Goal: Task Accomplishment & Management: Complete application form

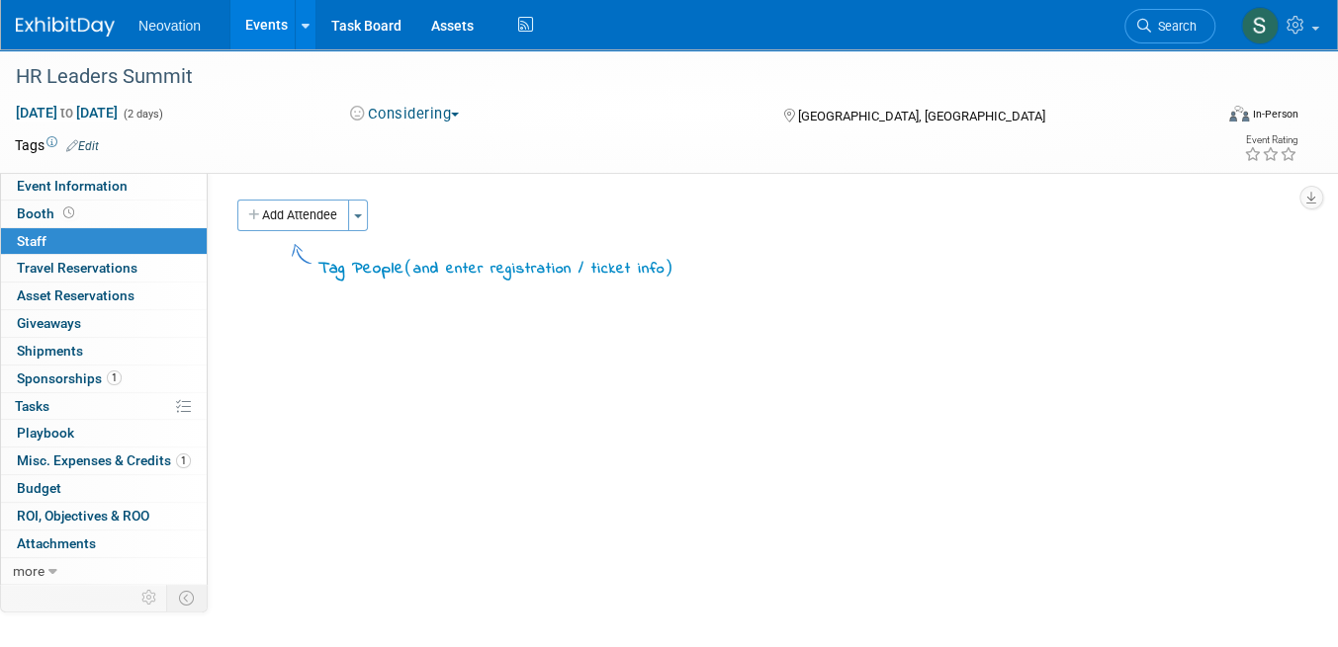
drag, startPoint x: 63, startPoint y: 35, endPoint x: 110, endPoint y: 19, distance: 49.1
click at [63, 35] on img at bounding box center [65, 27] width 99 height 20
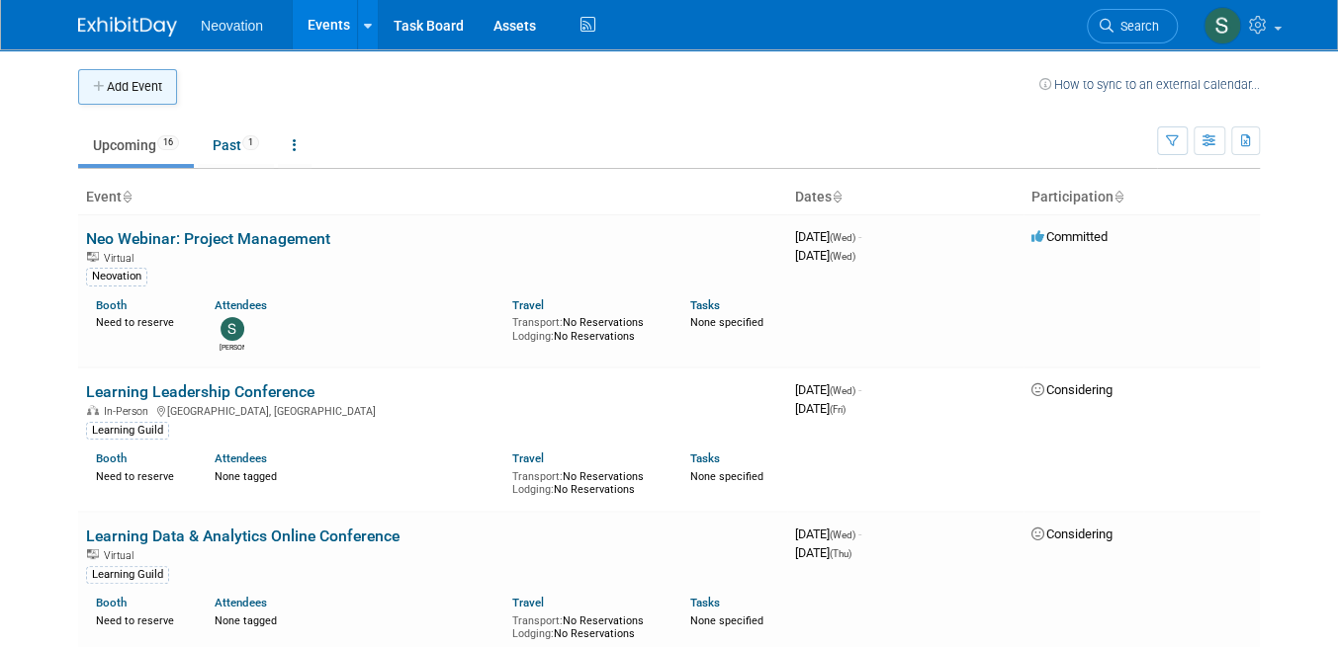
click at [137, 87] on button "Add Event" at bounding box center [127, 87] width 99 height 36
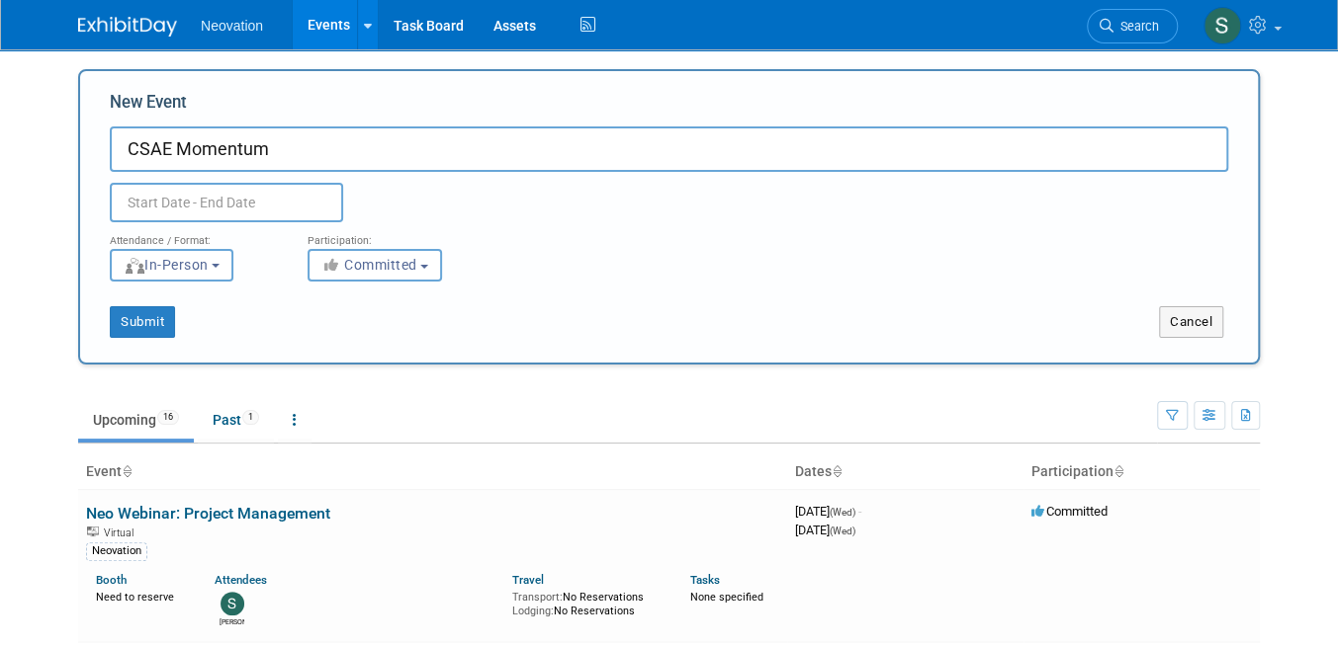
type input "CSAE Momentum"
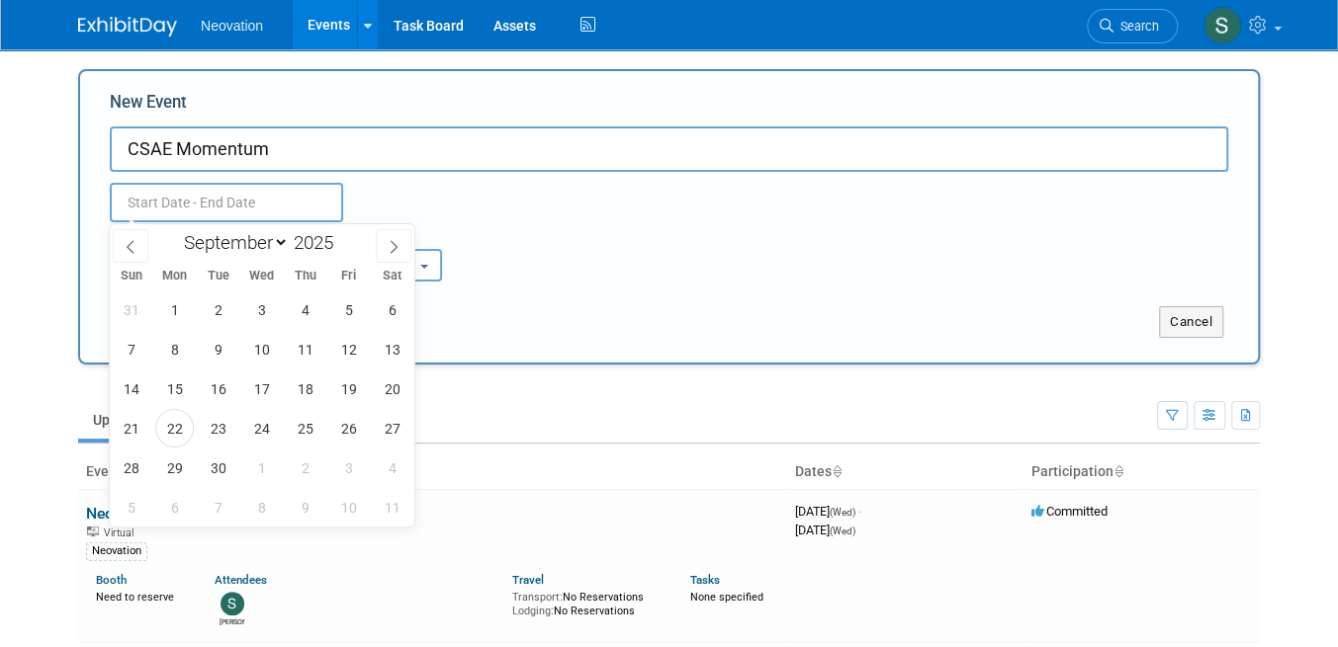
click at [208, 198] on input "text" at bounding box center [226, 203] width 233 height 40
click at [285, 240] on select "January February March April May June July August September October November De…" at bounding box center [232, 242] width 114 height 25
select select "9"
click at [175, 230] on select "January February March April May June July August September October November De…" at bounding box center [232, 242] width 114 height 25
click at [212, 424] on span "21" at bounding box center [218, 428] width 39 height 39
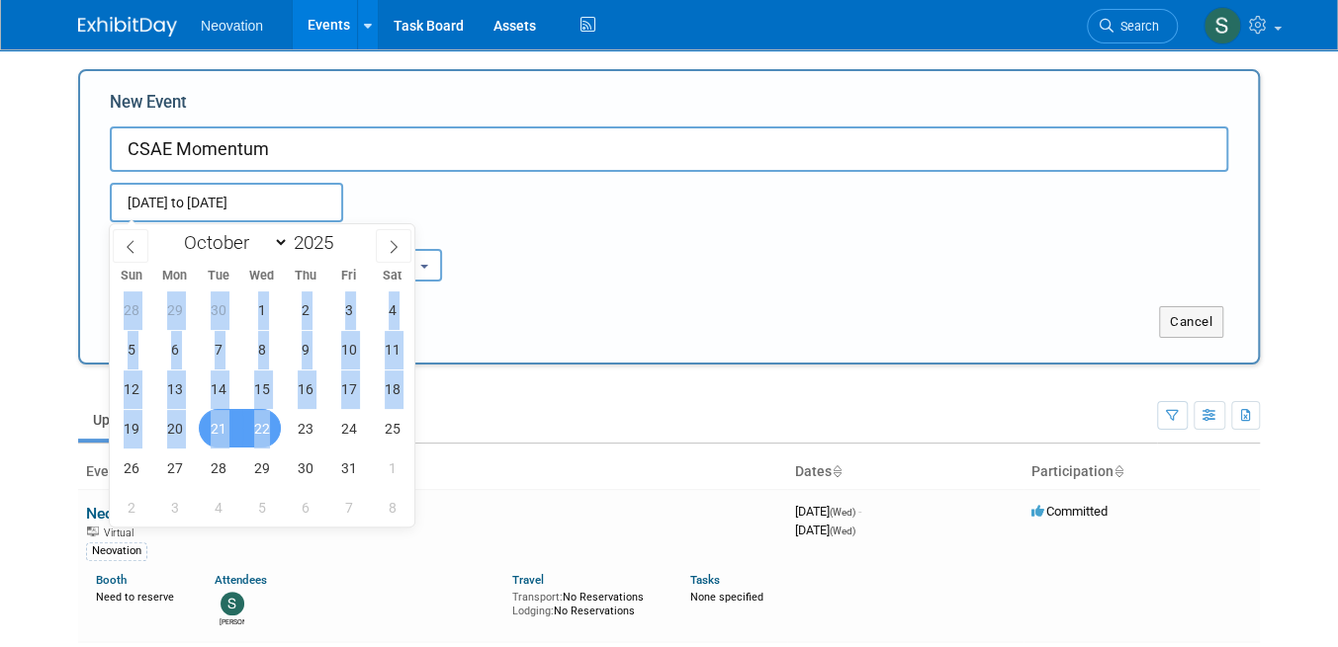
click at [268, 428] on span "22" at bounding box center [261, 428] width 39 height 39
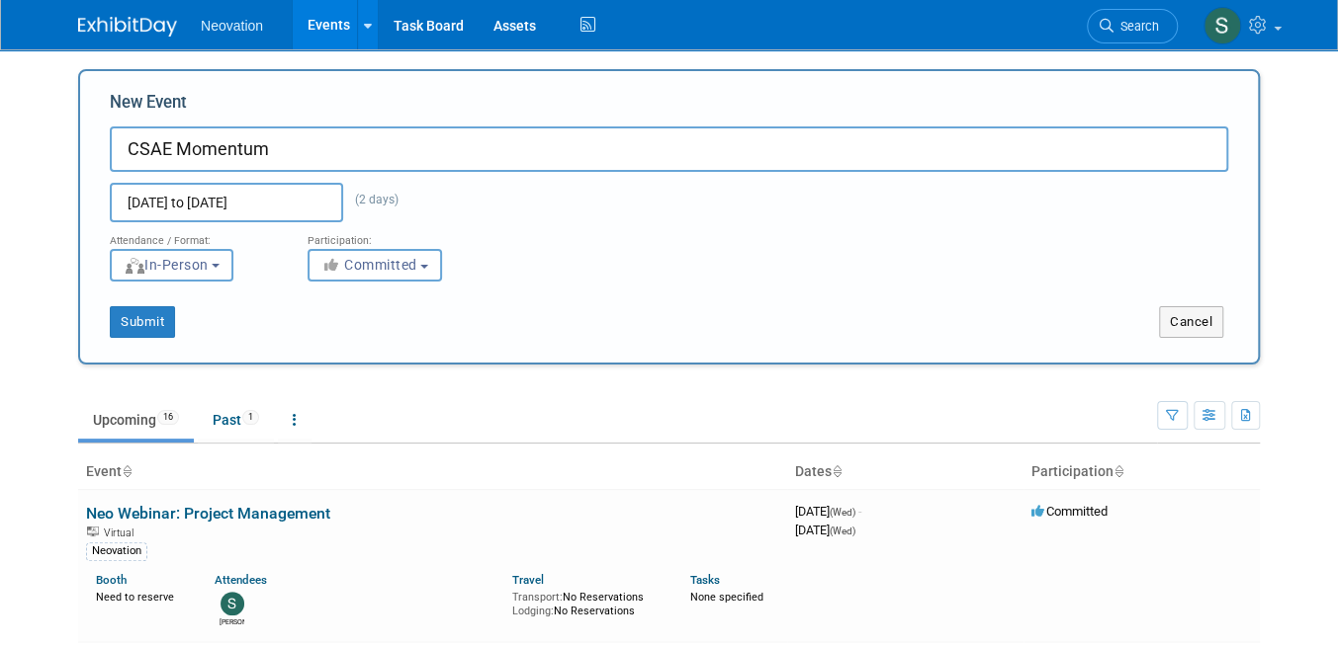
click at [253, 200] on input "Oct 21, 2025 to Oct 22, 2025" at bounding box center [226, 203] width 233 height 40
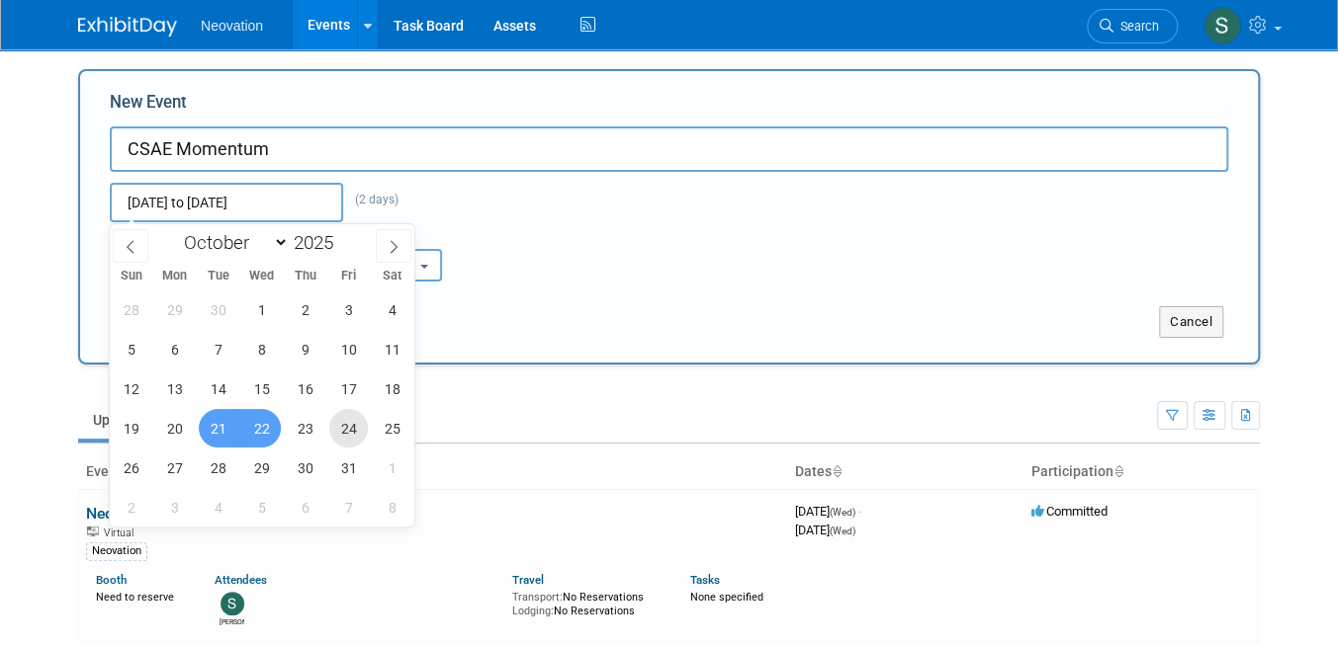
click at [352, 427] on span "24" at bounding box center [348, 428] width 39 height 39
drag, startPoint x: 219, startPoint y: 432, endPoint x: 332, endPoint y: 435, distance: 112.7
click at [332, 435] on div "28 29 30 1 2 3 4 5 6 7 8 9 10 11 12 13 14 15 16 17 18 19 20 21 22 23 24 25 26 2…" at bounding box center [262, 408] width 304 height 237
click at [204, 426] on span "21" at bounding box center [218, 428] width 39 height 39
type input "Oct 21, 2025 to Oct 24, 2025"
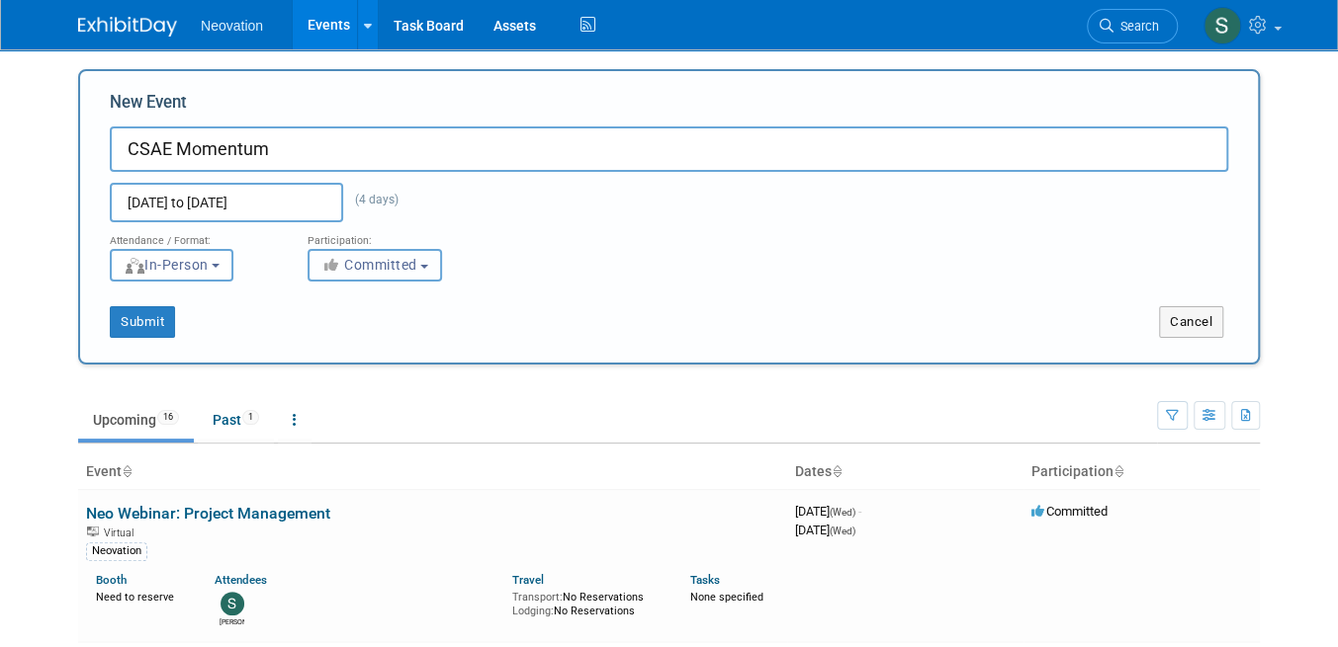
click at [424, 261] on button "Committed" at bounding box center [374, 265] width 134 height 33
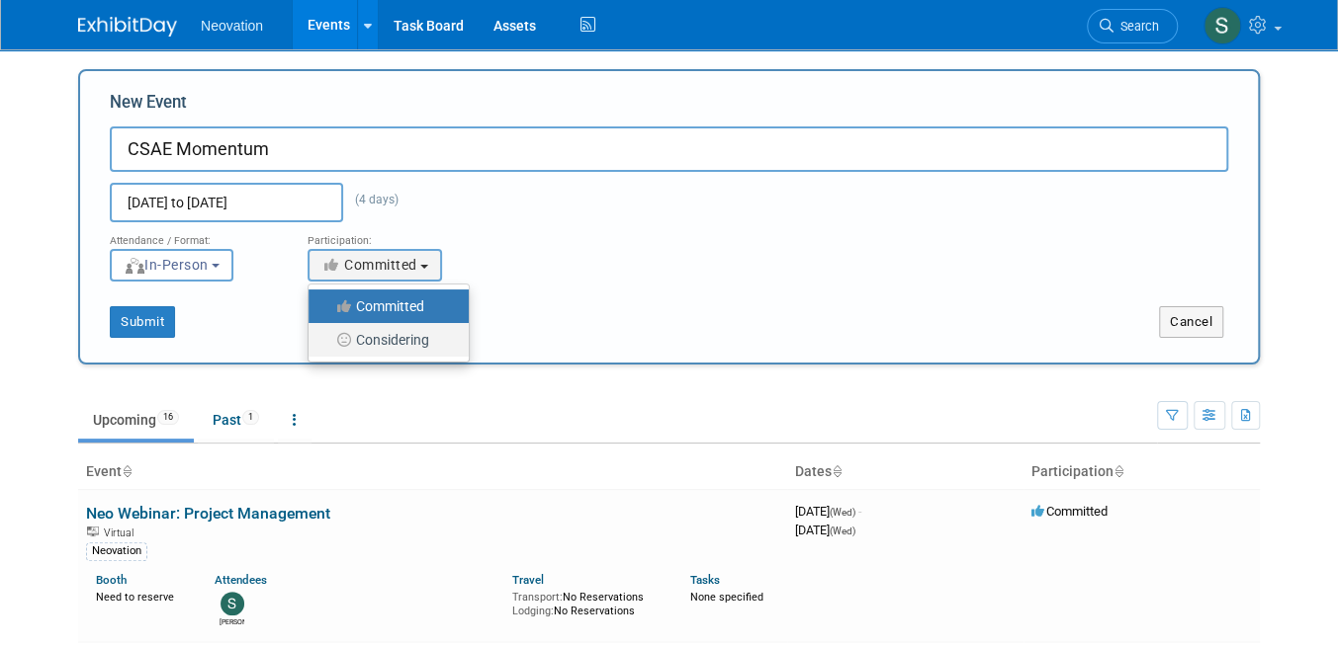
click at [400, 341] on label "Considering" at bounding box center [383, 340] width 130 height 26
click at [326, 341] on input "Considering" at bounding box center [319, 340] width 13 height 13
select select "2"
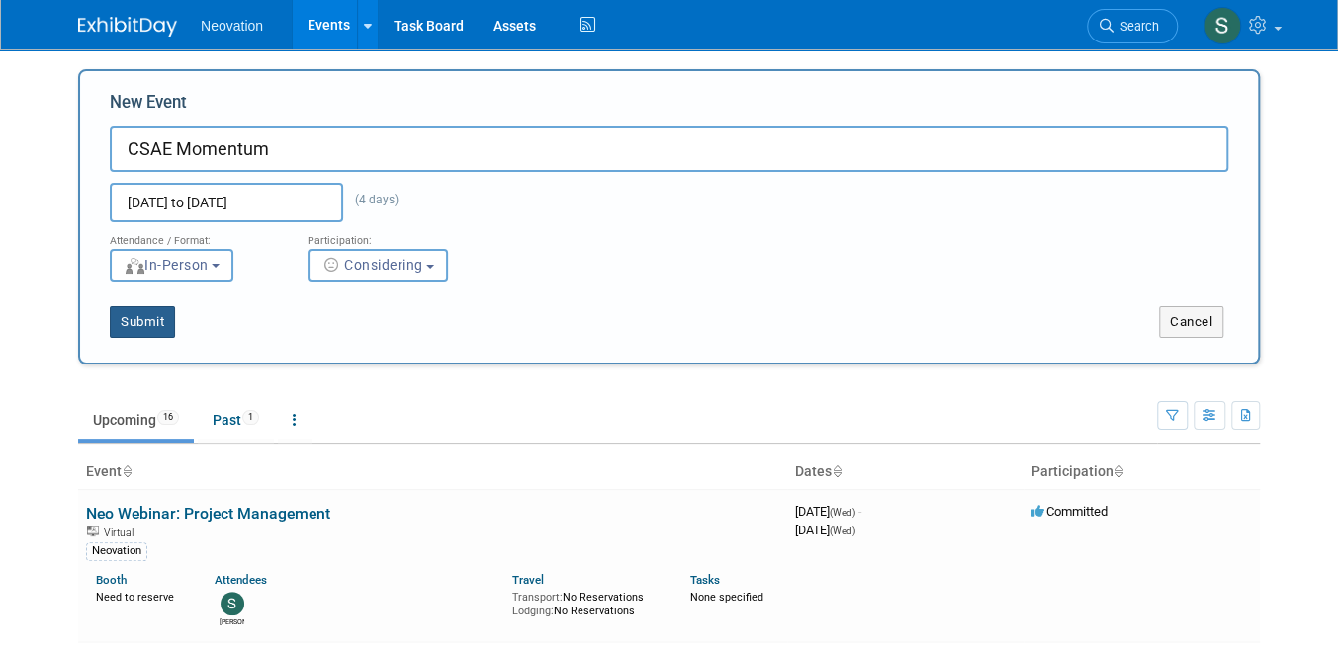
click at [155, 325] on button "Submit" at bounding box center [142, 322] width 65 height 32
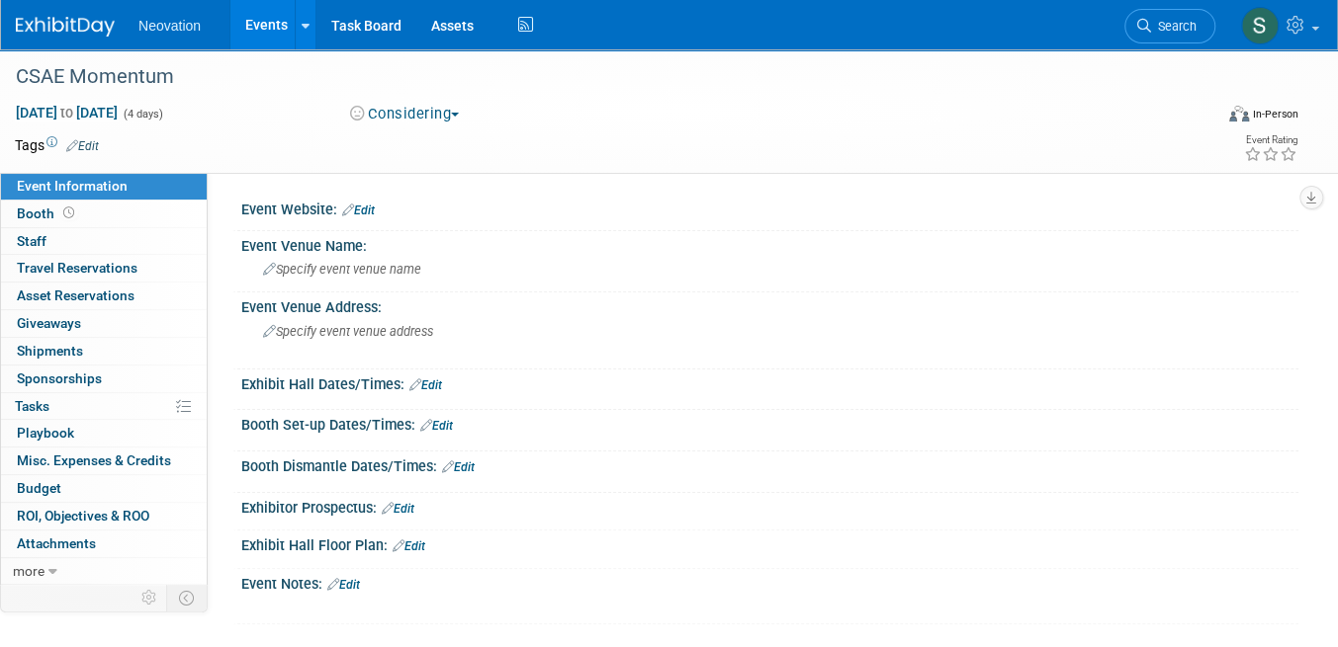
click at [93, 139] on link "Edit" at bounding box center [82, 146] width 33 height 14
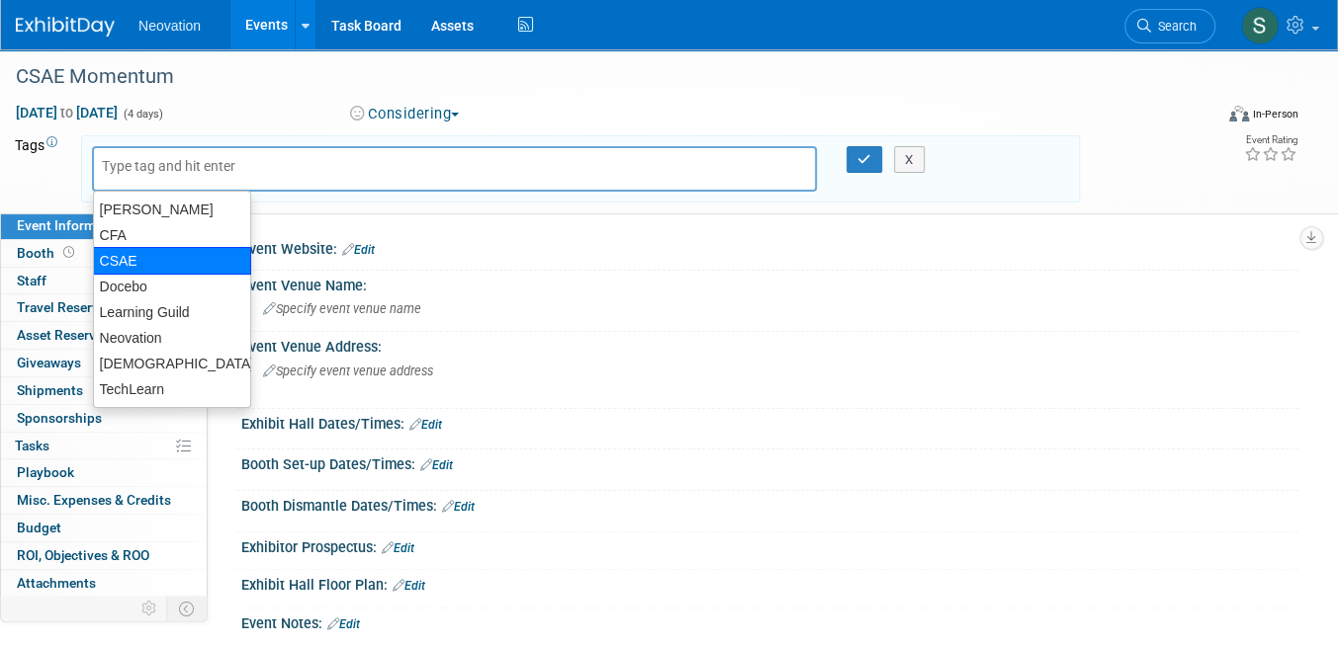
click at [133, 253] on div "CSAE" at bounding box center [172, 261] width 158 height 28
type input "CSAE"
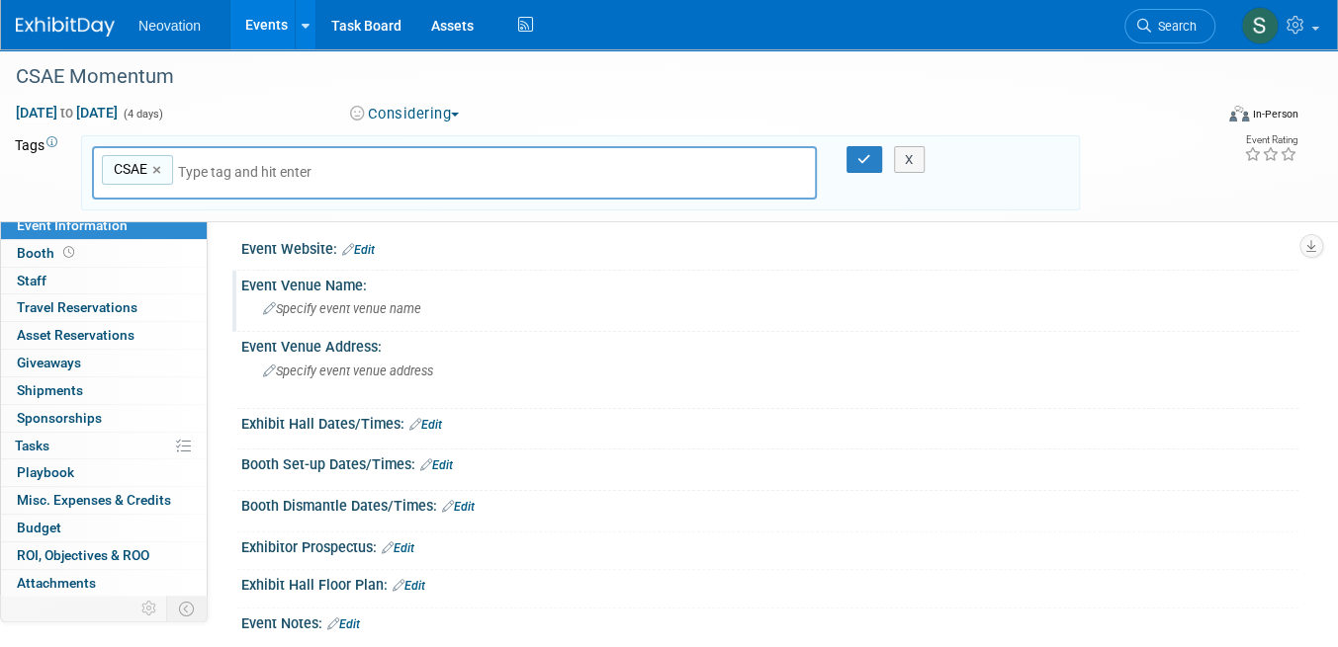
click at [571, 322] on div "Specify event venue name" at bounding box center [769, 309] width 1027 height 31
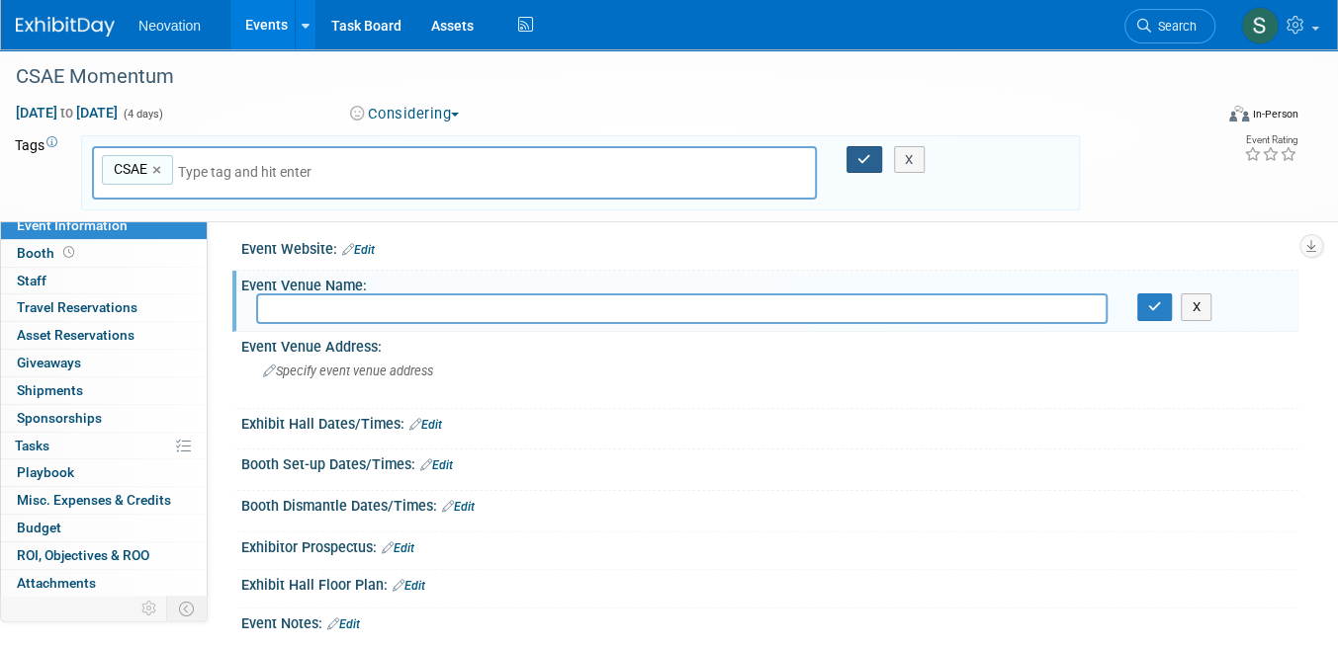
click at [864, 156] on icon "button" at bounding box center [864, 159] width 14 height 13
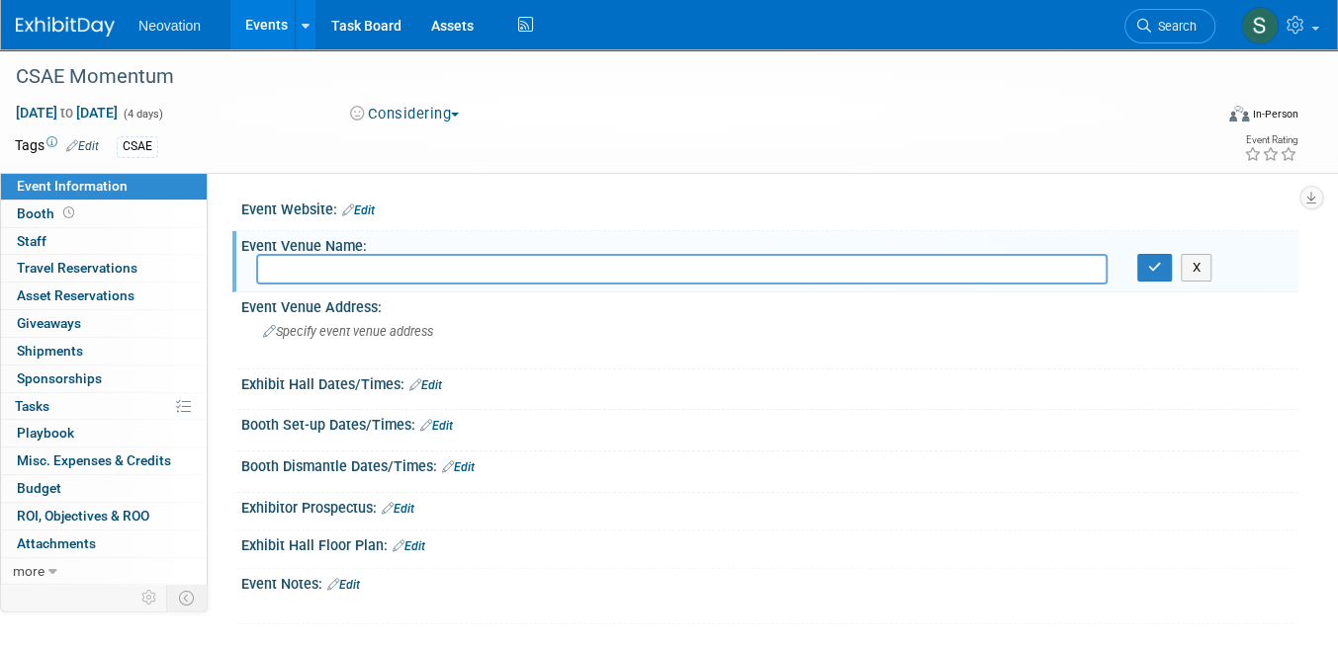
click at [369, 264] on input "text" at bounding box center [681, 269] width 851 height 31
type input "Victoria Conference Cetner"
click at [337, 334] on span "Specify event venue address" at bounding box center [348, 331] width 170 height 15
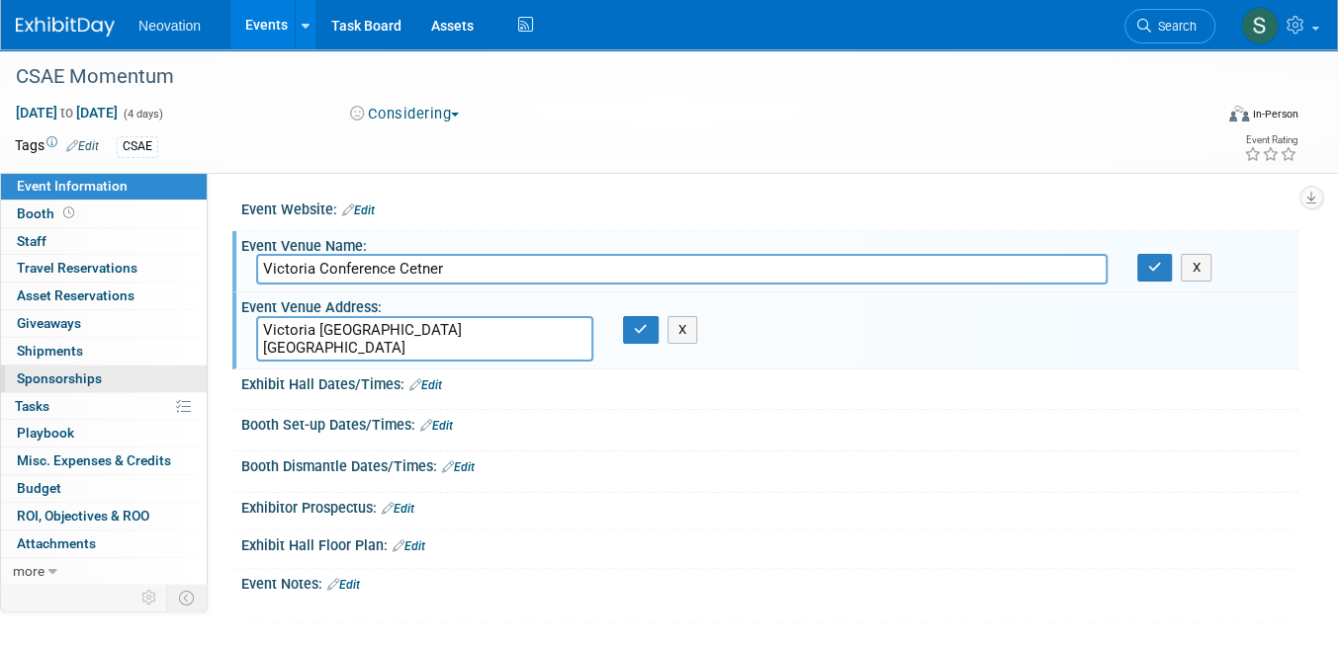
type textarea "Victoria BC Canada"
click at [45, 377] on span "Sponsorships 0" at bounding box center [59, 379] width 85 height 16
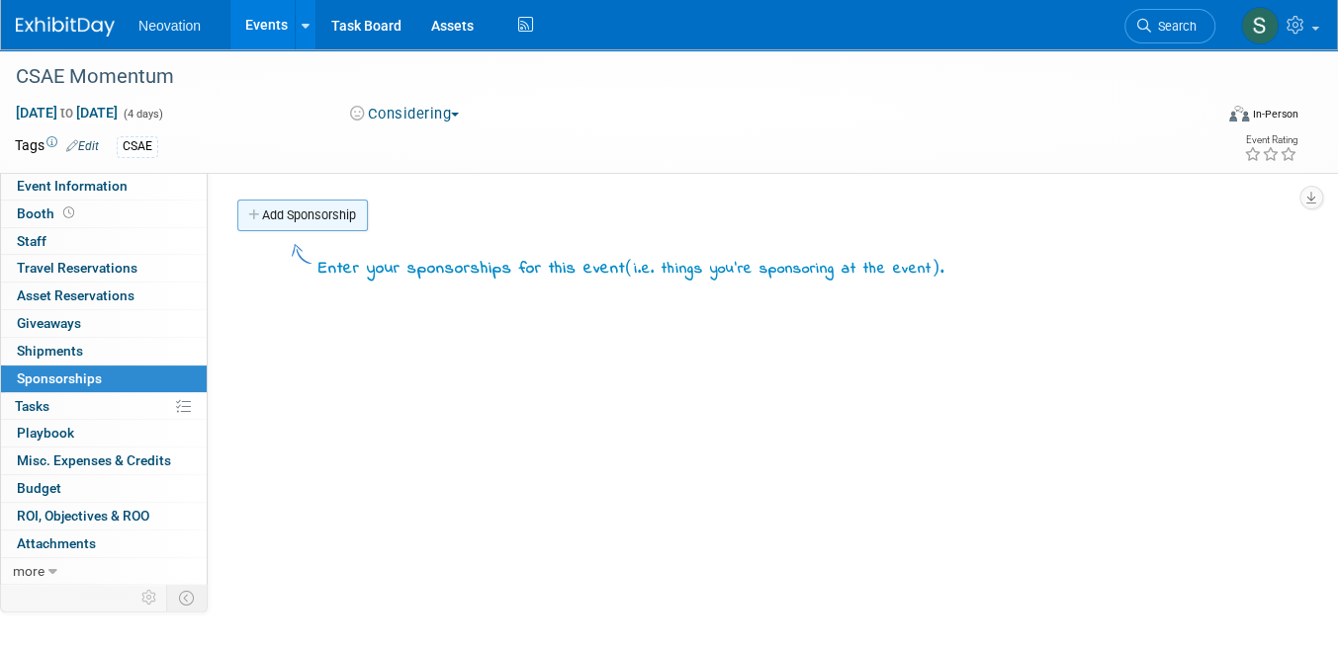
click at [310, 218] on link "Add Sponsorship" at bounding box center [302, 216] width 130 height 32
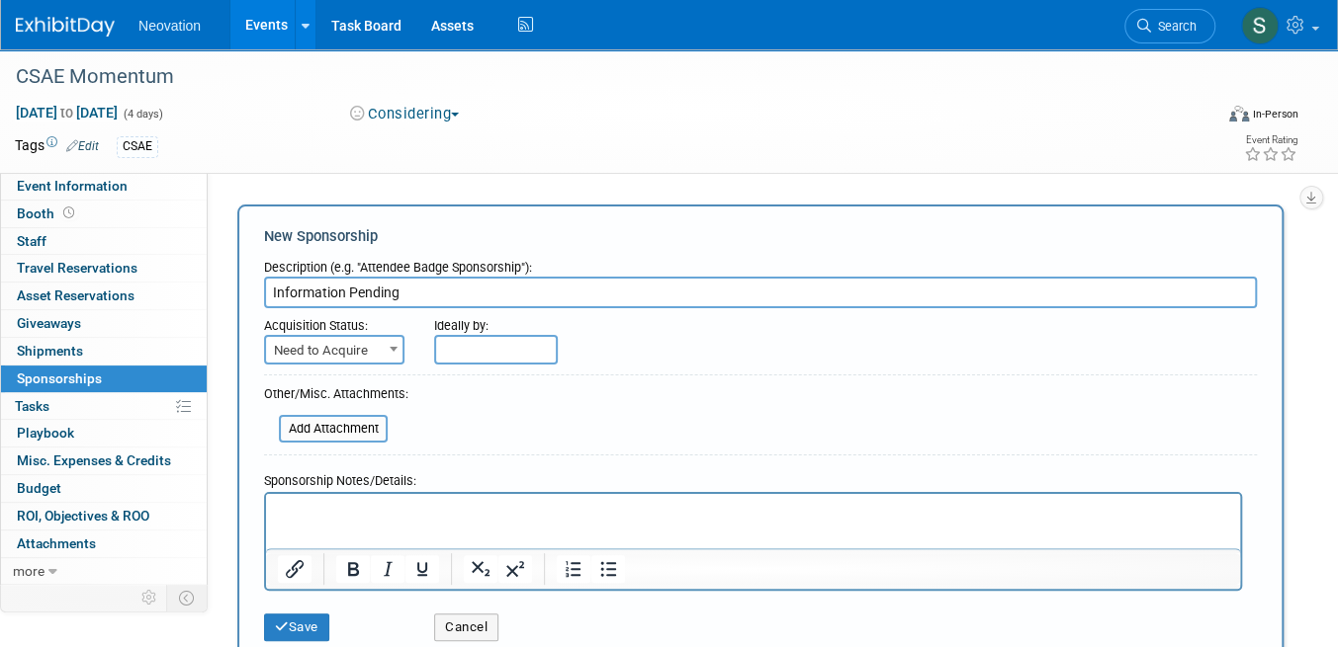
type input "Information Pending"
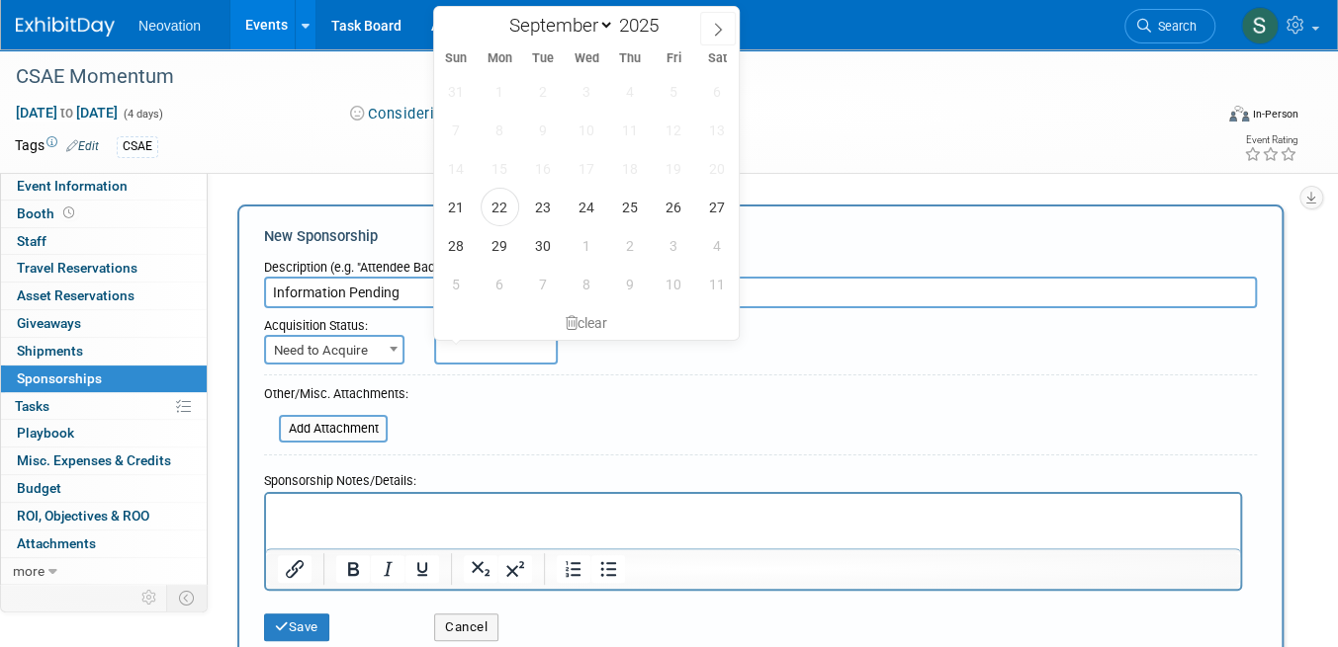
click at [500, 351] on input "text" at bounding box center [496, 350] width 124 height 30
click at [542, 239] on span "30" at bounding box center [543, 245] width 39 height 39
type input "Sep 30, 2025"
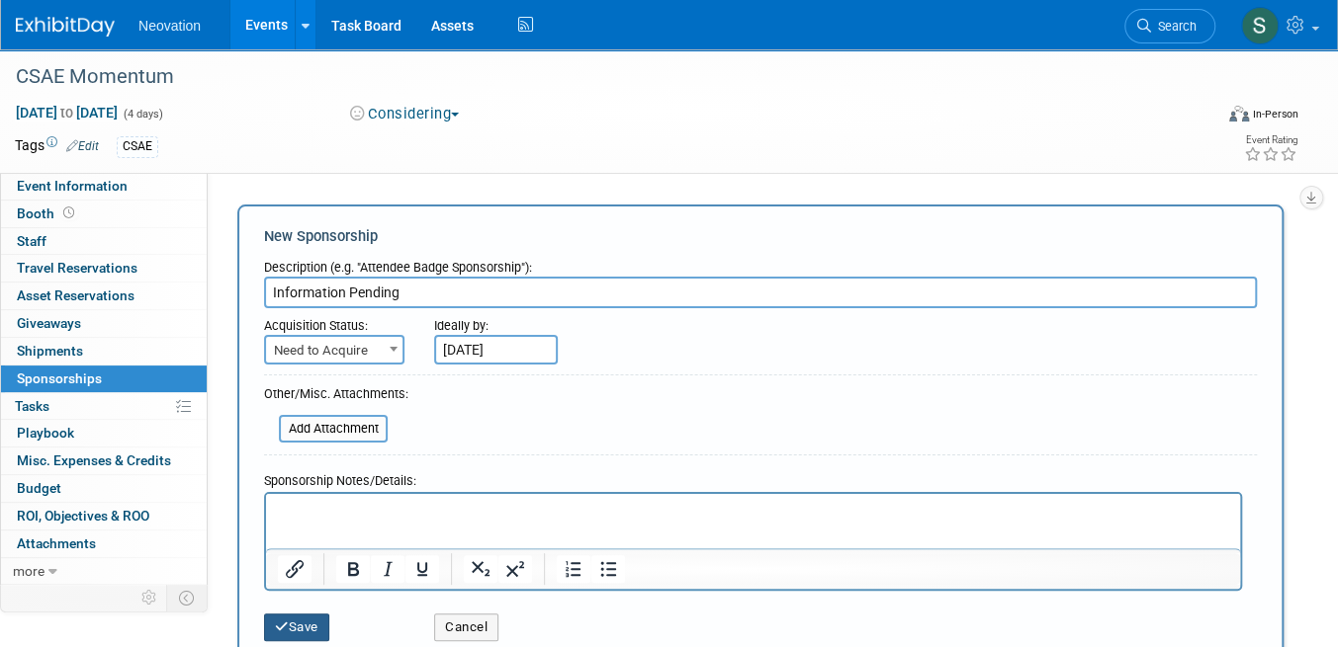
click at [292, 616] on button "Save" at bounding box center [296, 628] width 65 height 28
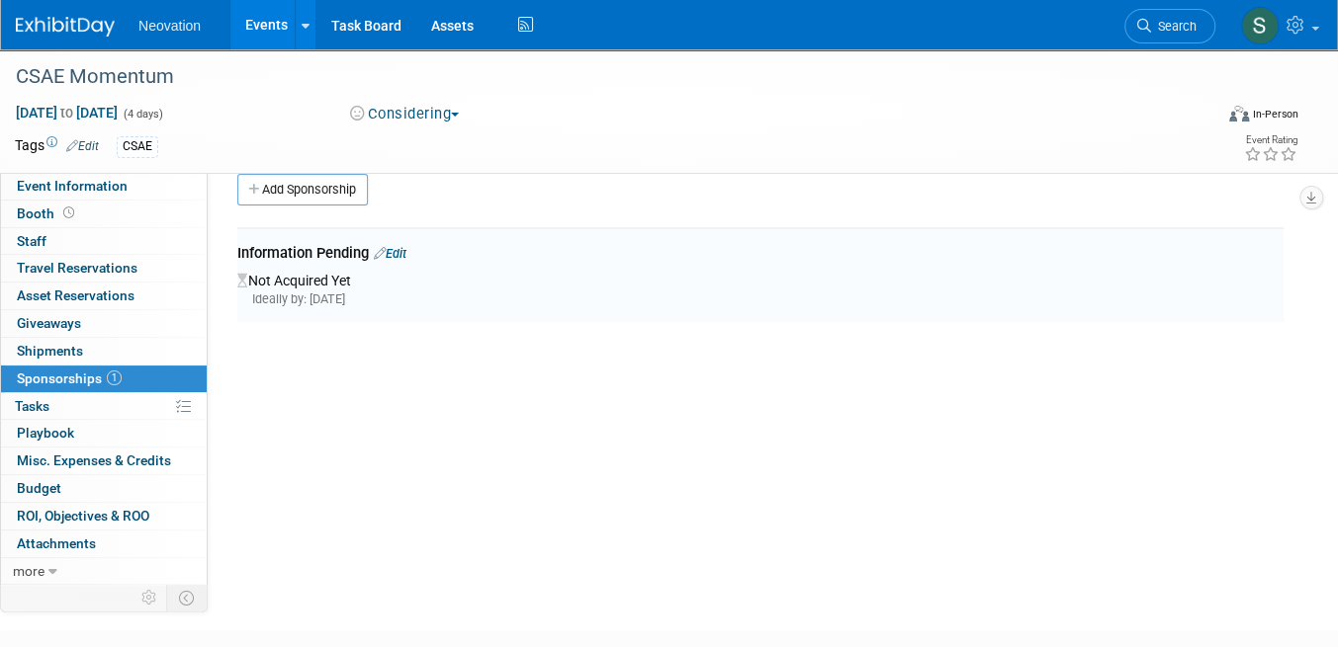
scroll to position [42, 0]
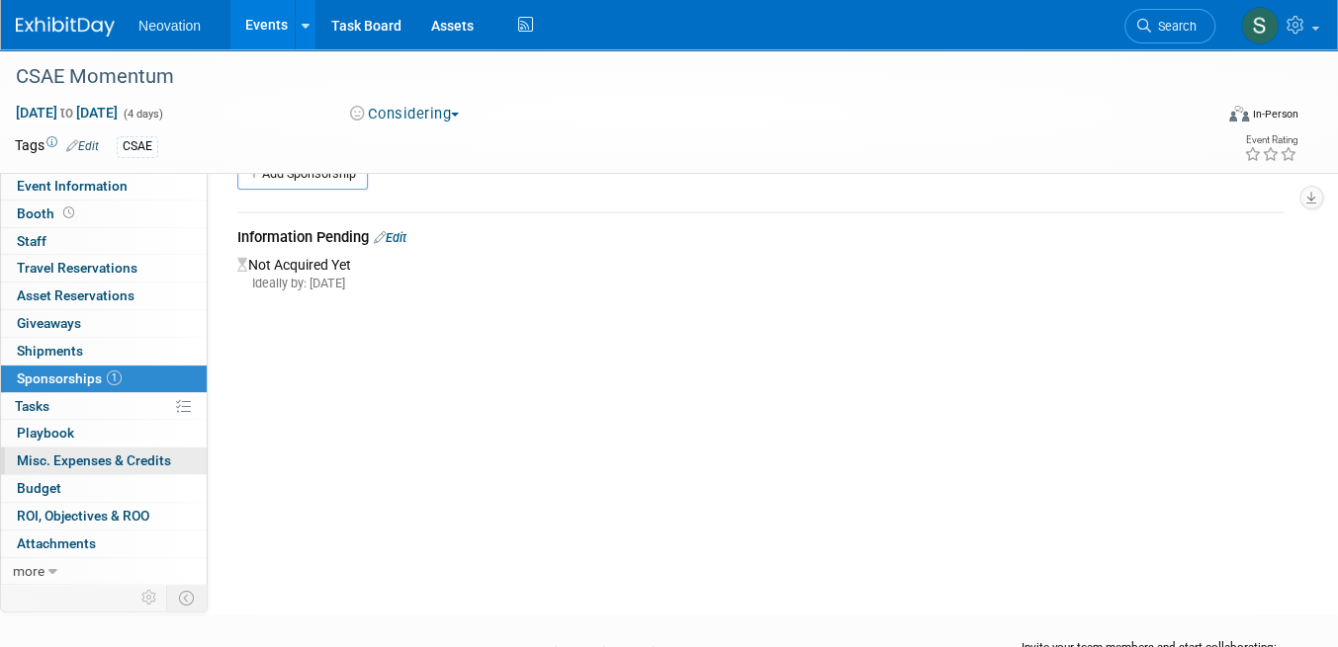
click at [85, 456] on span "Misc. Expenses & Credits 0" at bounding box center [94, 461] width 154 height 16
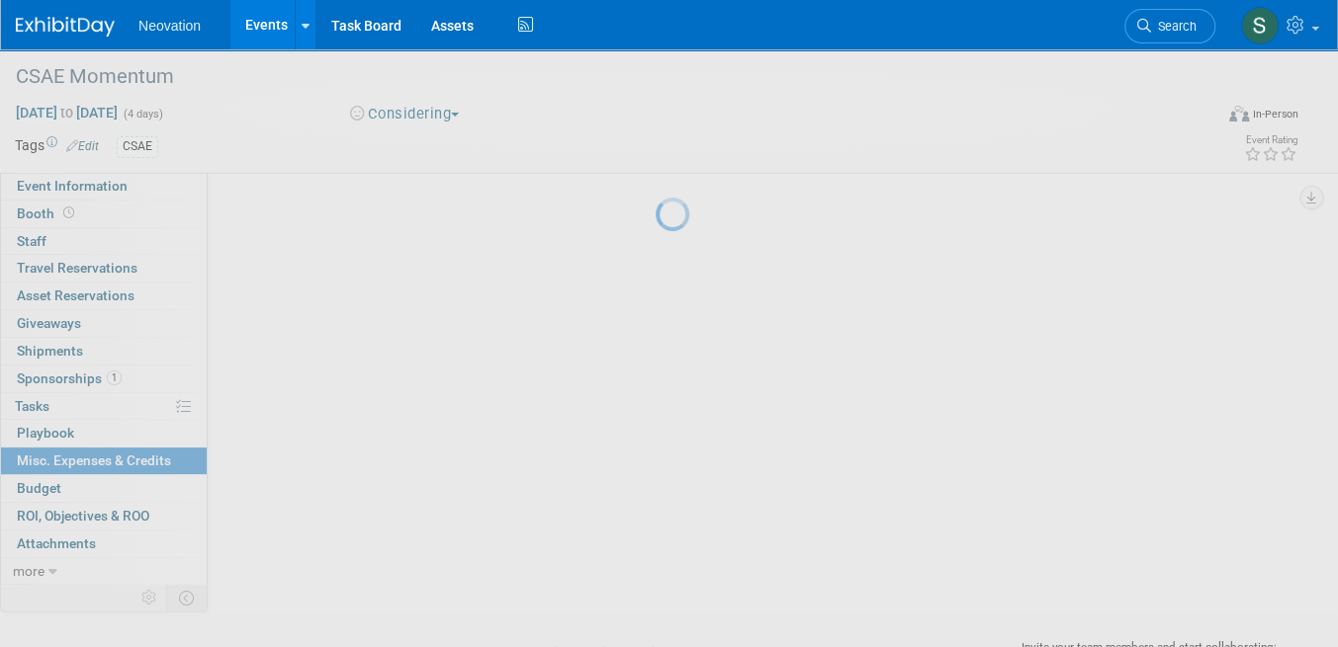
scroll to position [0, 0]
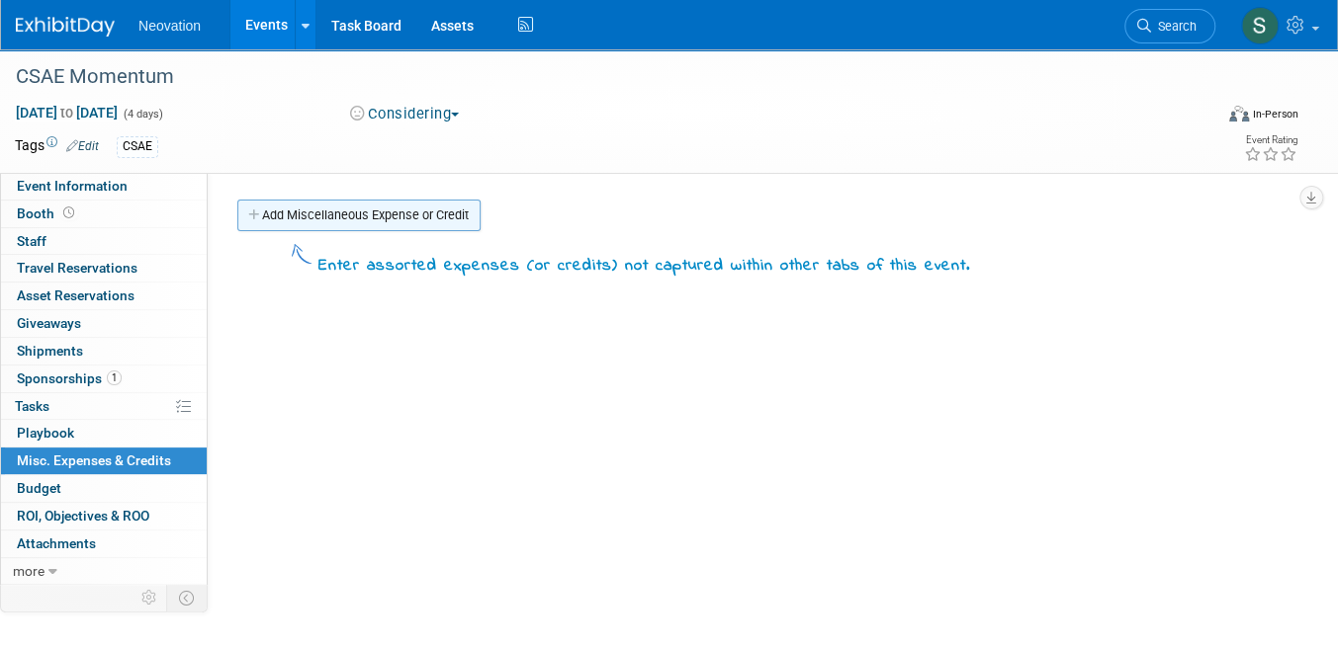
click at [352, 213] on link "Add Miscellaneous Expense or Credit" at bounding box center [358, 216] width 243 height 32
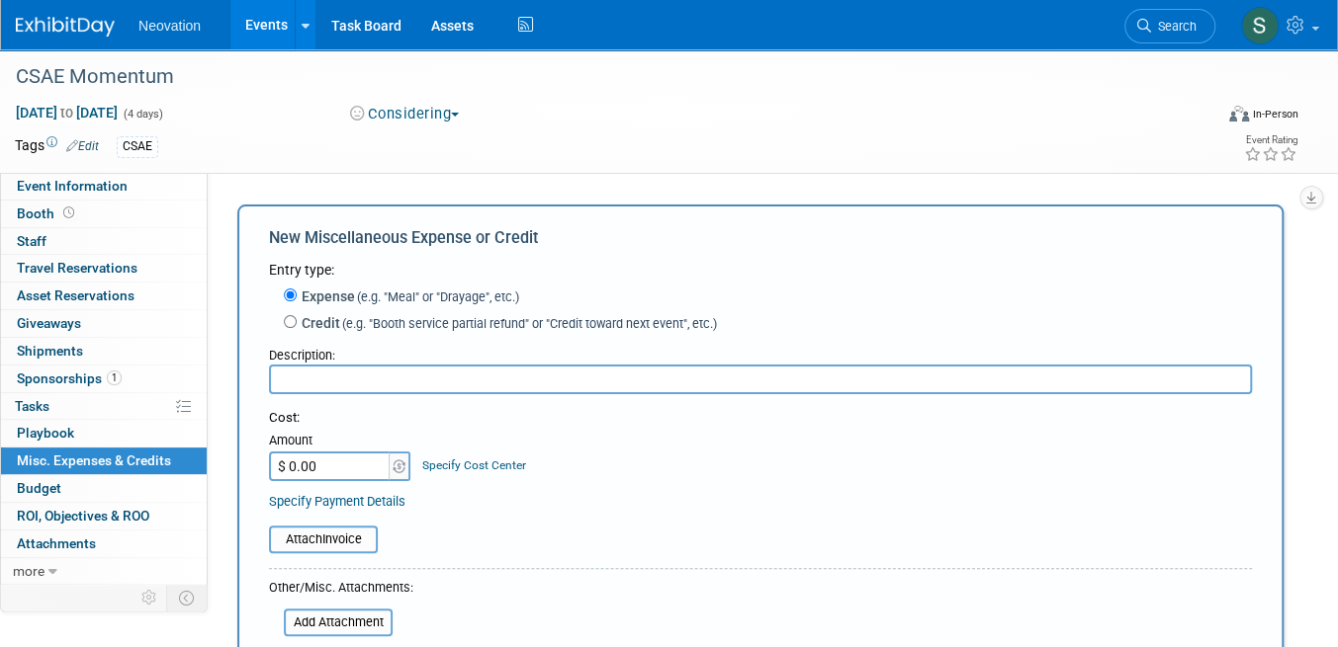
click at [356, 383] on input "text" at bounding box center [760, 380] width 983 height 30
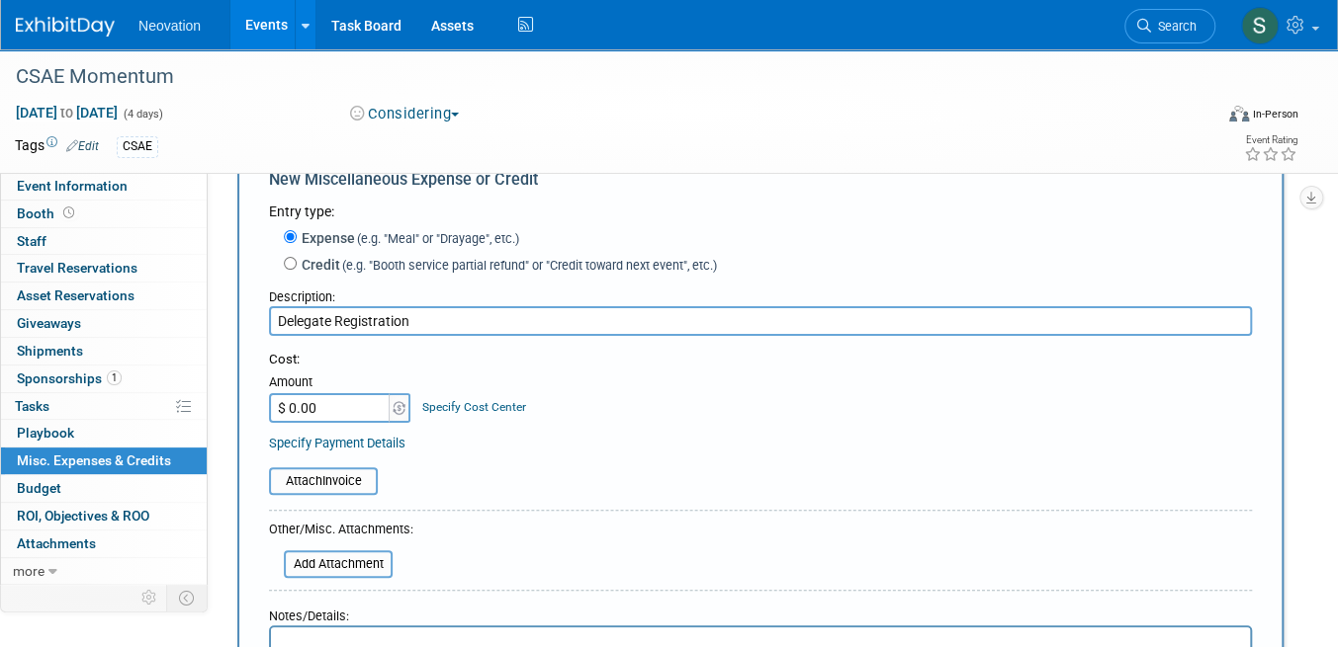
scroll to position [99, 0]
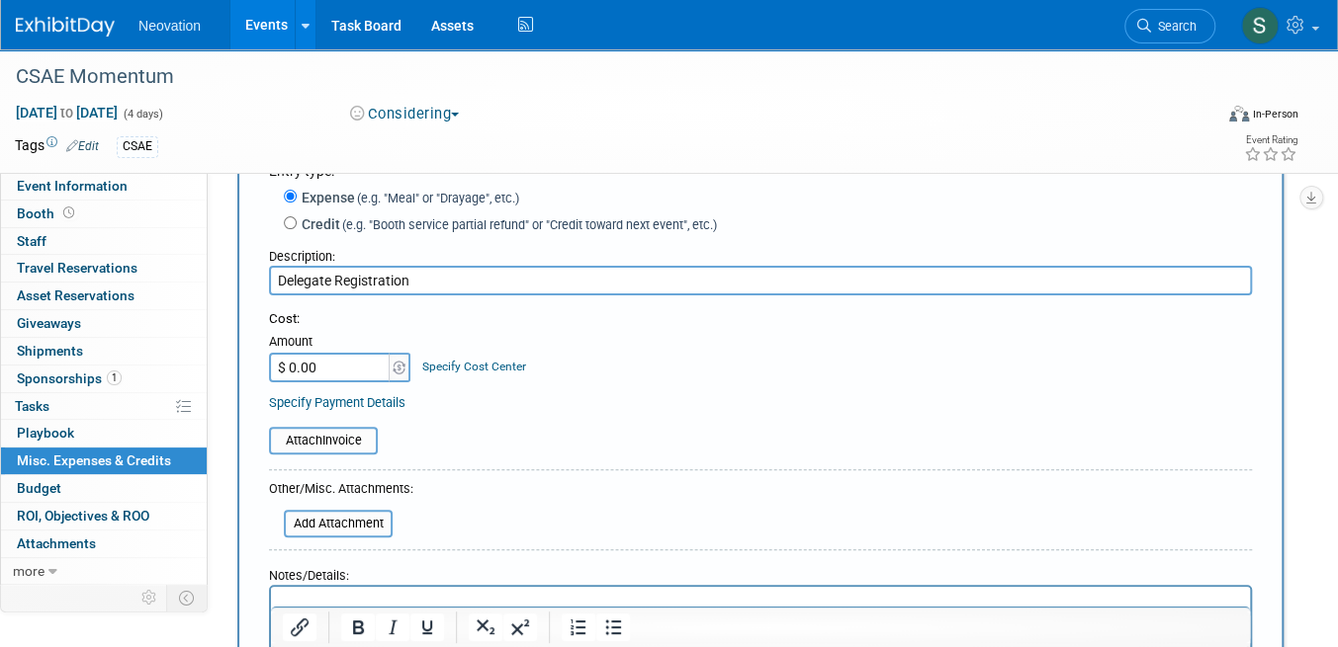
type input "Delegate Registration"
click at [337, 369] on input "$ 0.00" at bounding box center [331, 368] width 124 height 30
type input "$ 1,099.00"
click at [511, 446] on table "Attach Invoice" at bounding box center [760, 441] width 983 height 28
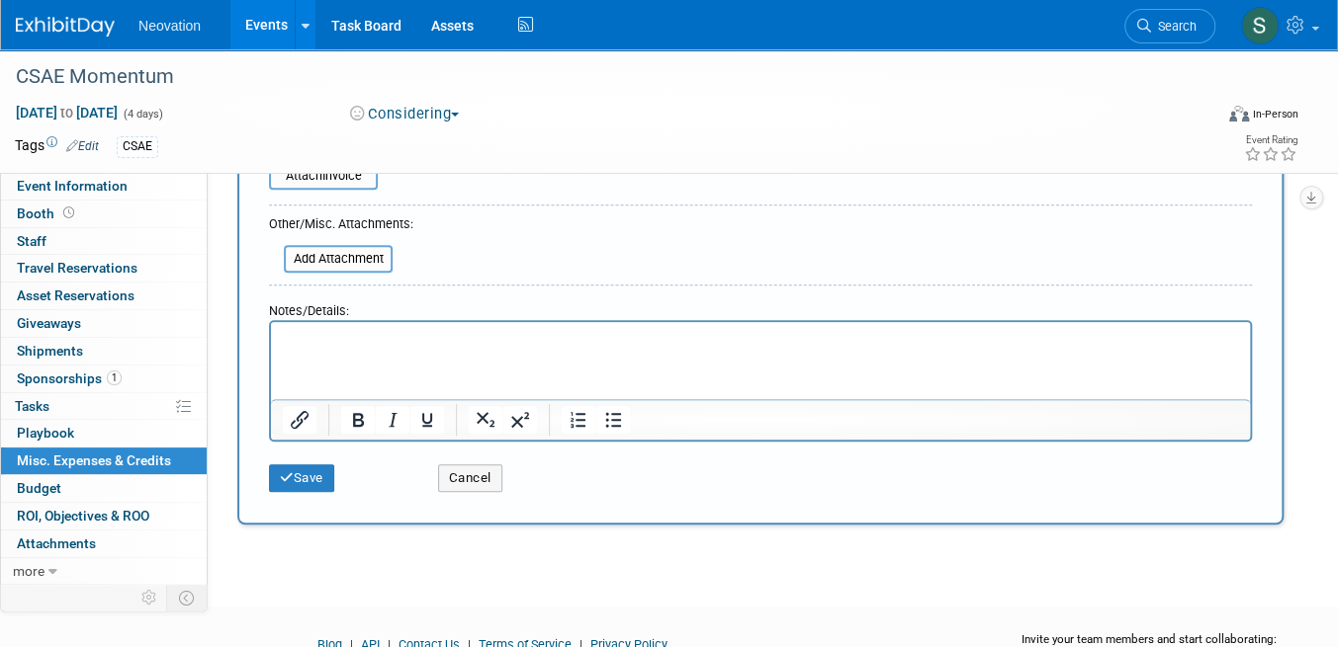
scroll to position [395, 0]
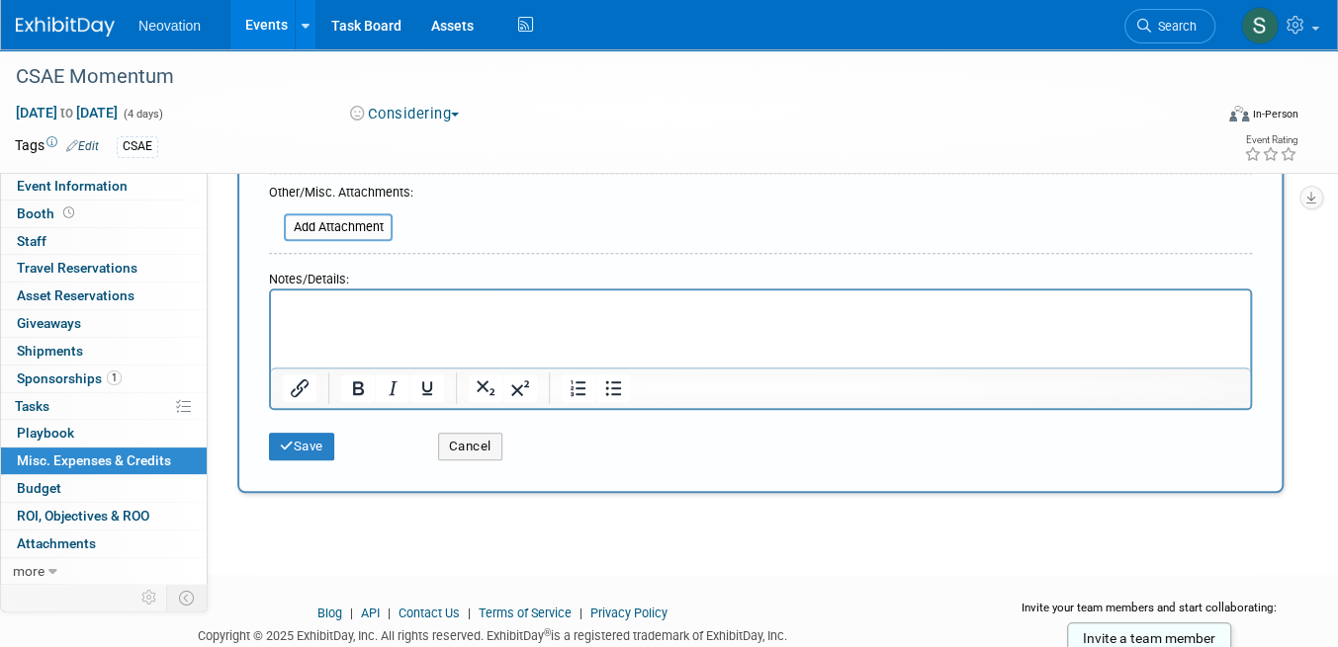
click at [332, 311] on p "Rich Text Area. Press ALT-0 for help." at bounding box center [761, 309] width 956 height 20
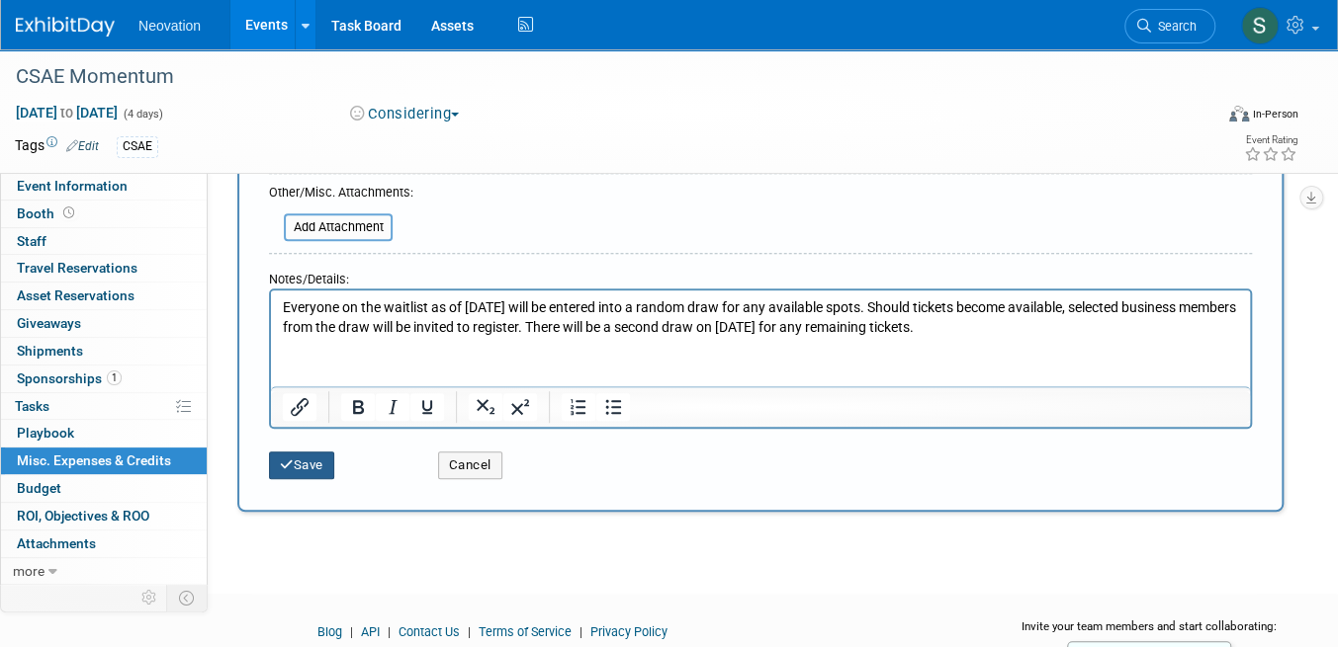
click at [310, 460] on button "Save" at bounding box center [301, 466] width 65 height 28
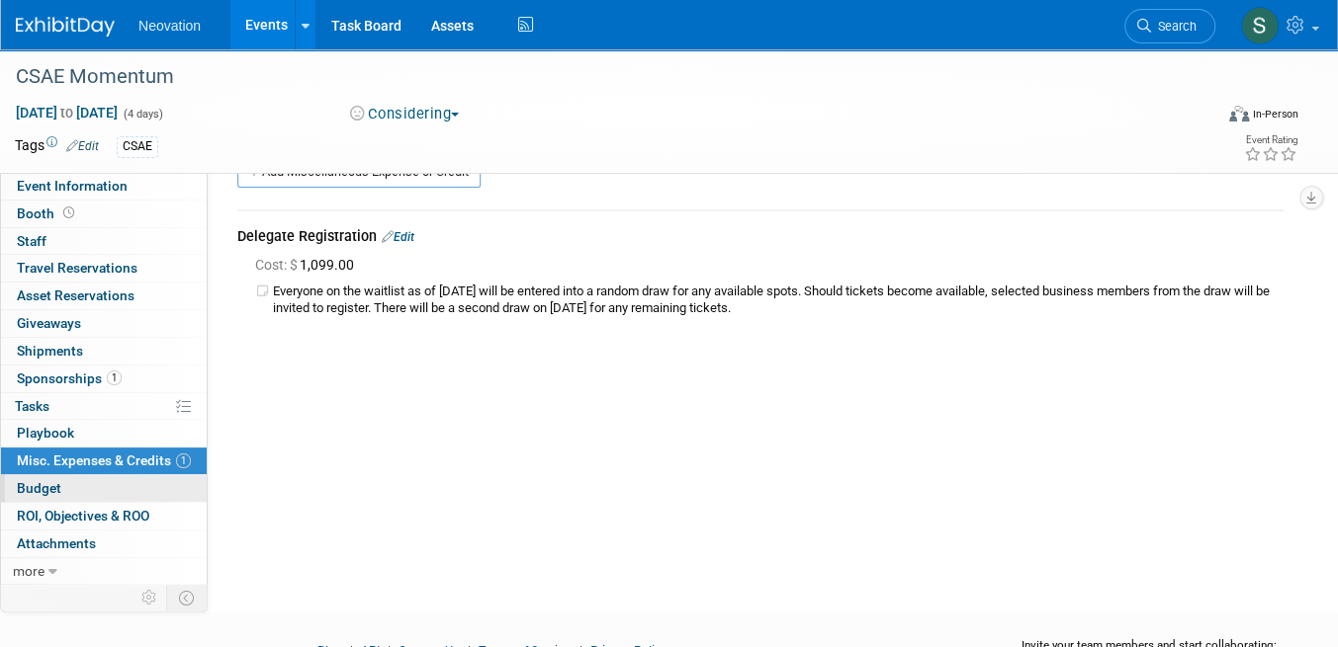
scroll to position [0, 0]
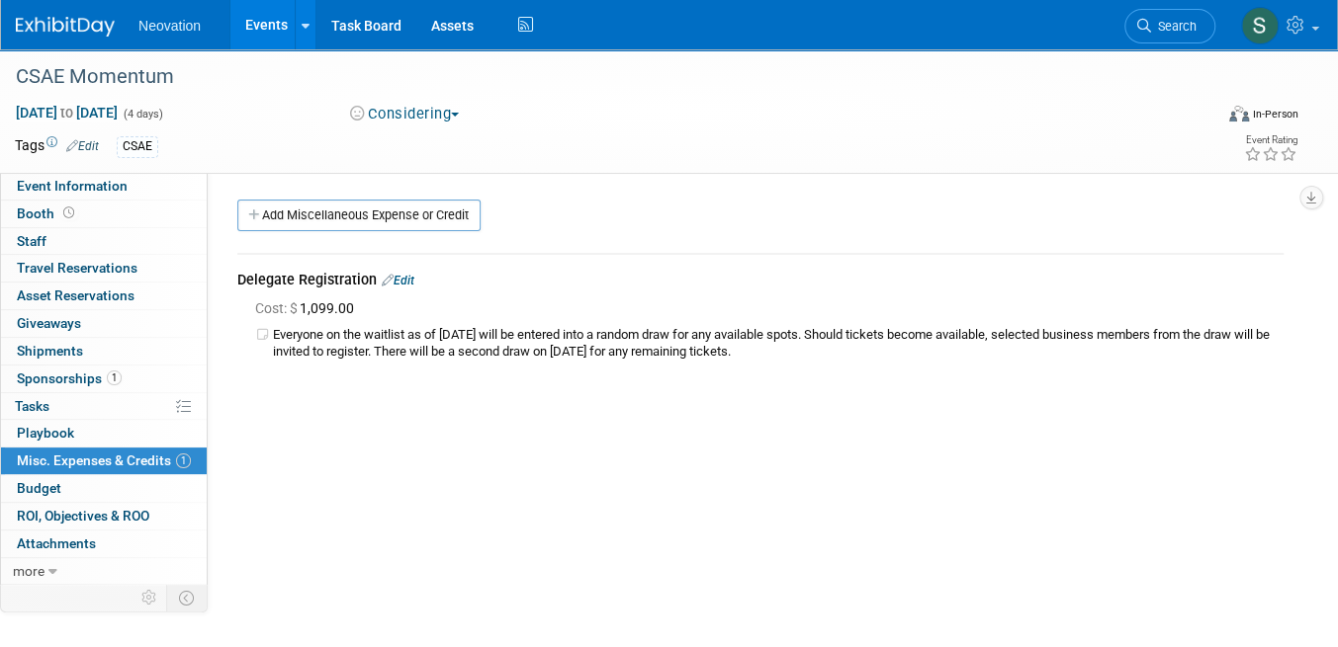
click at [75, 25] on img at bounding box center [65, 27] width 99 height 20
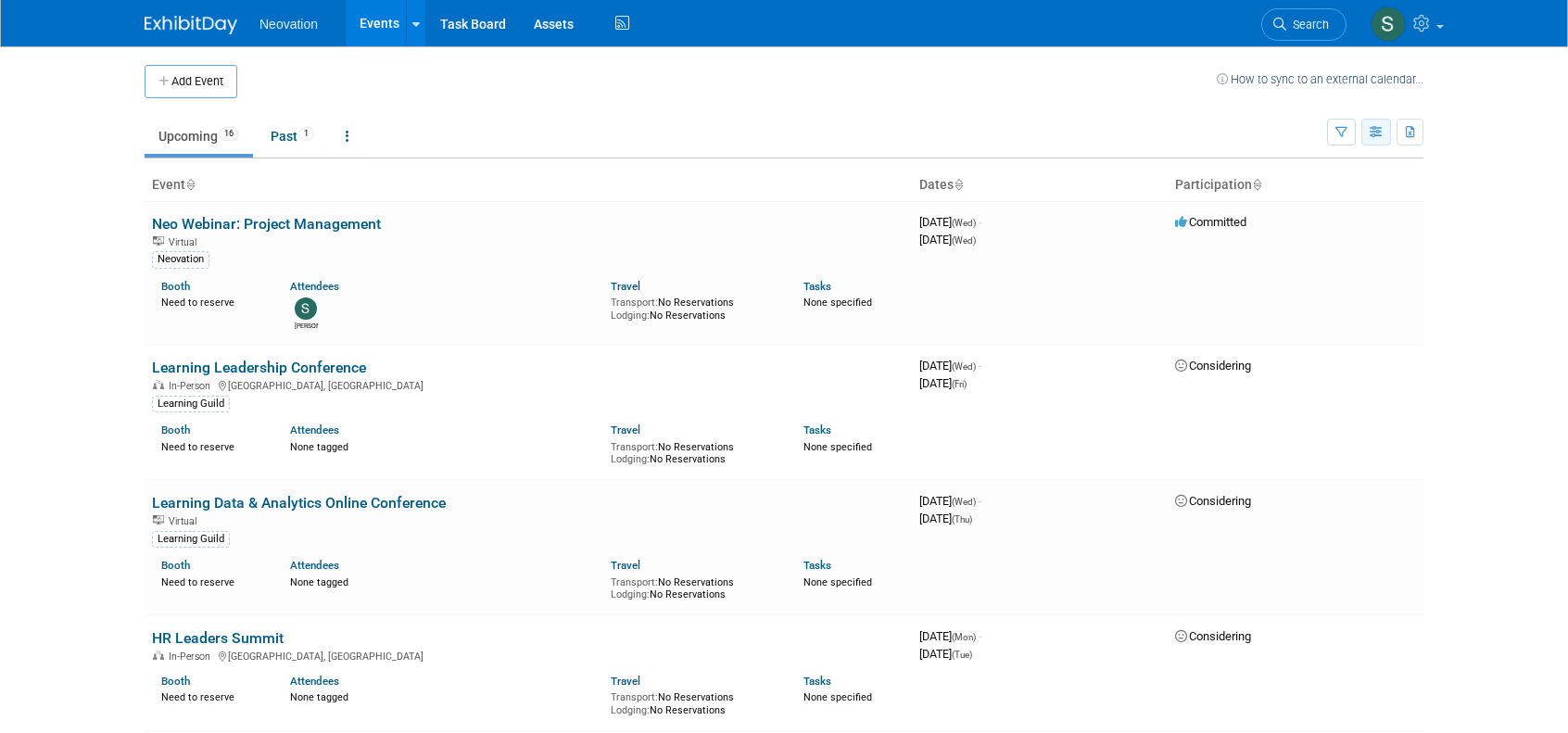
click at [1375, 132] on icon "button" at bounding box center [1376, 132] width 14 height 12
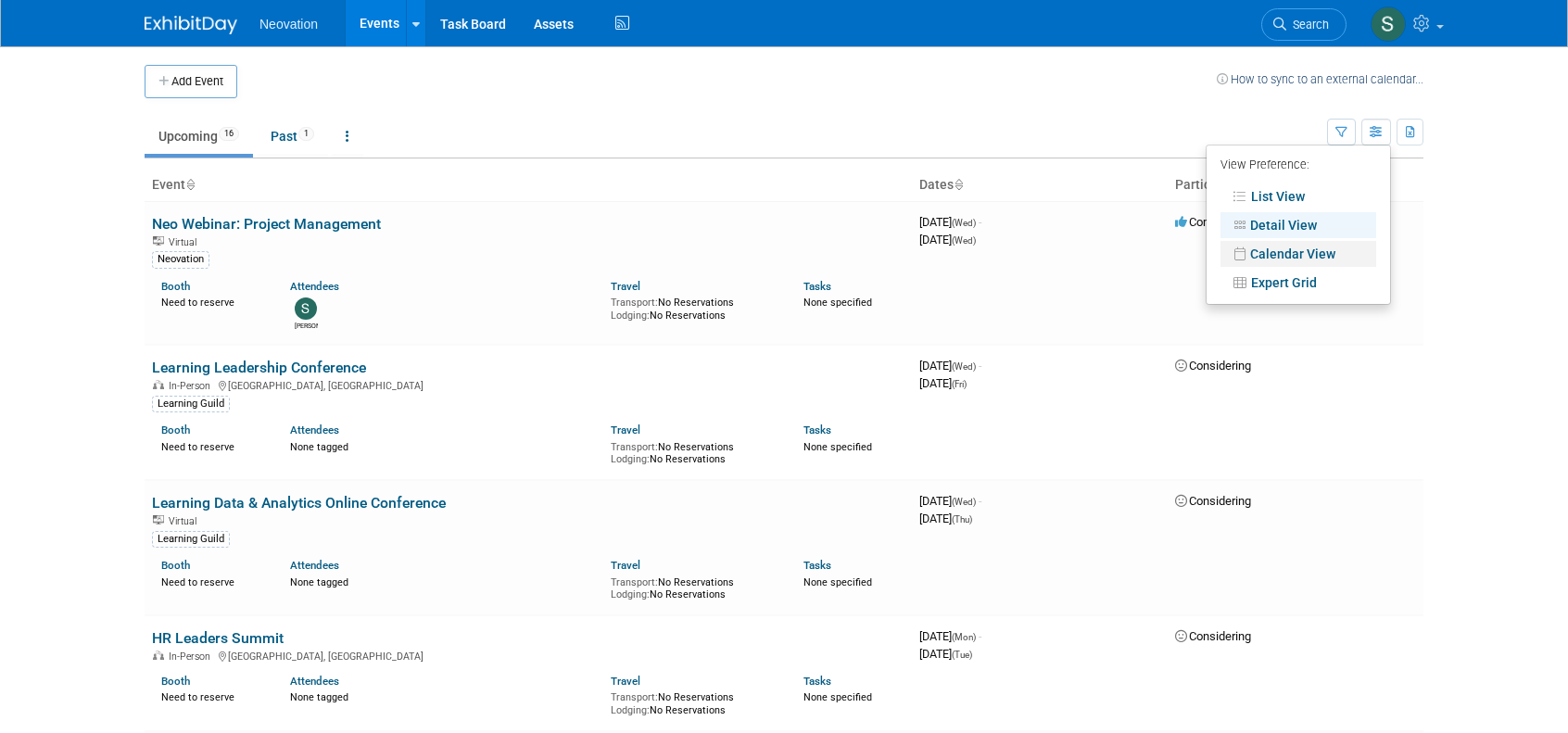
click at [1306, 251] on link "Calendar View" at bounding box center [1298, 254] width 156 height 26
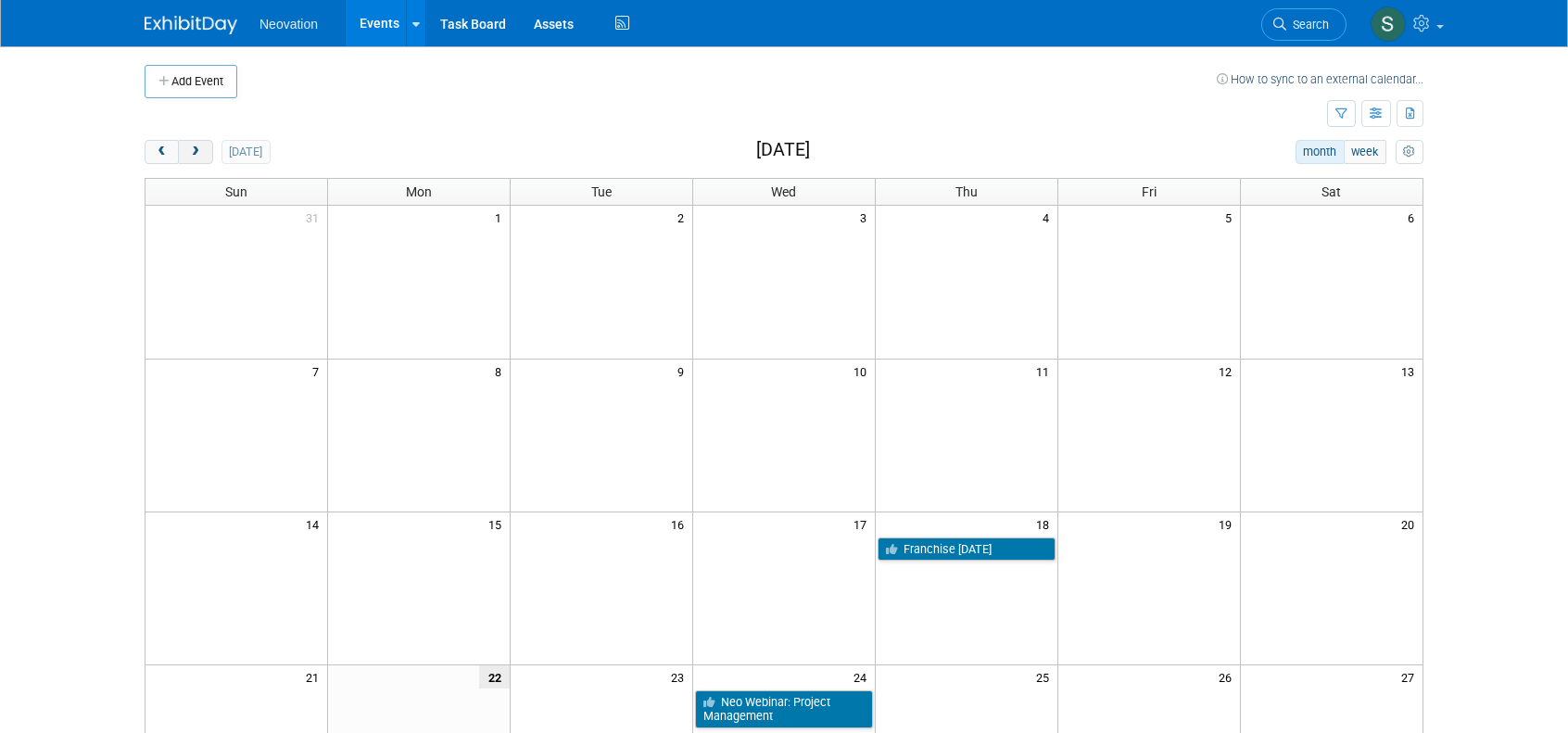
click at [188, 149] on span "next" at bounding box center [195, 152] width 14 height 12
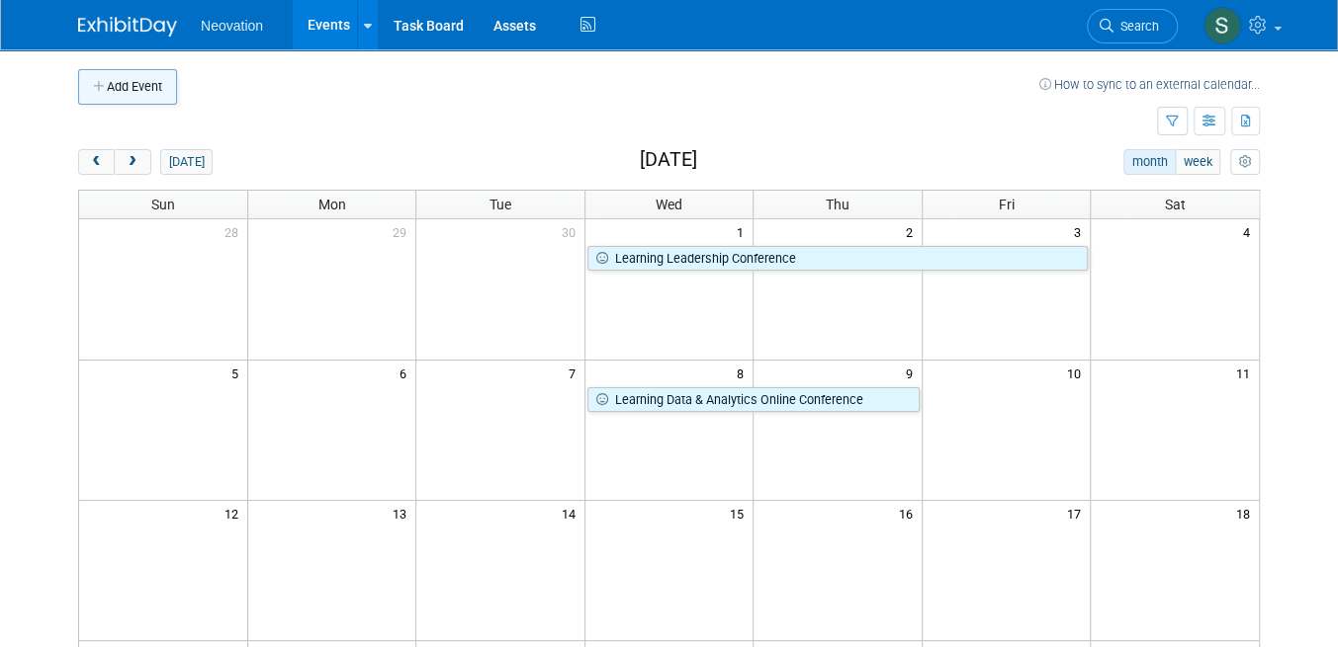
click at [141, 90] on button "Add Event" at bounding box center [127, 87] width 99 height 36
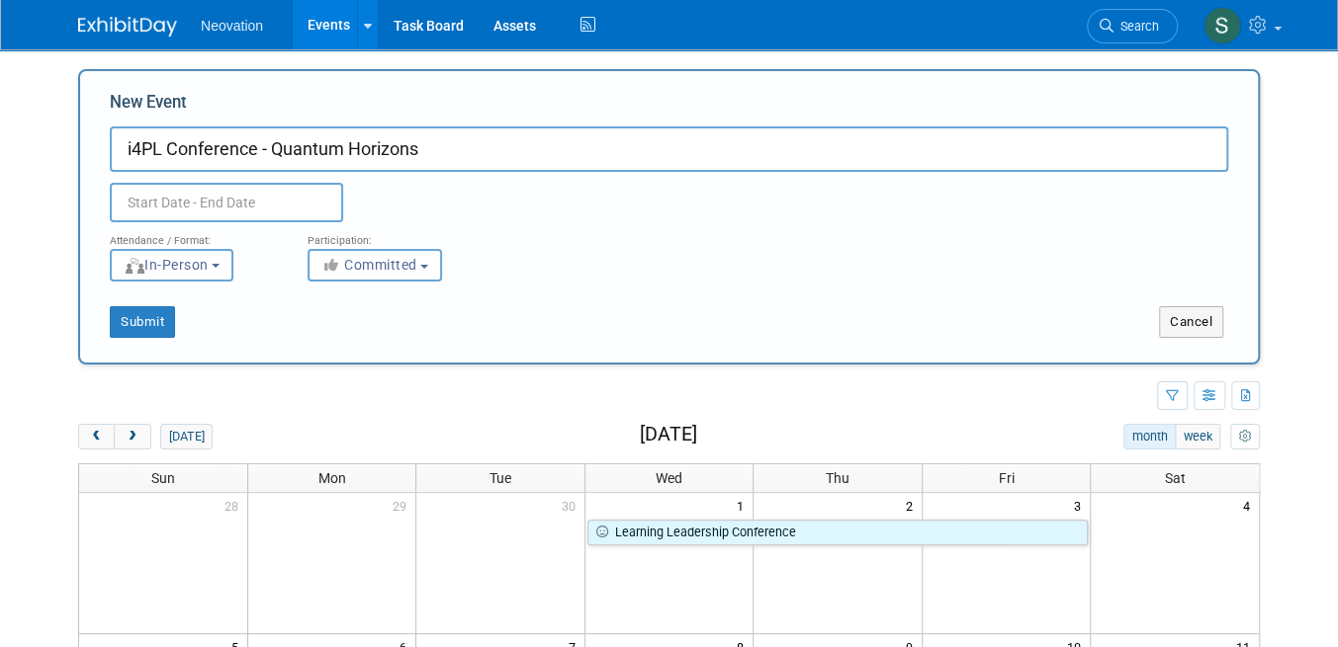
type input "i4PL Conference - Quantum Horizons"
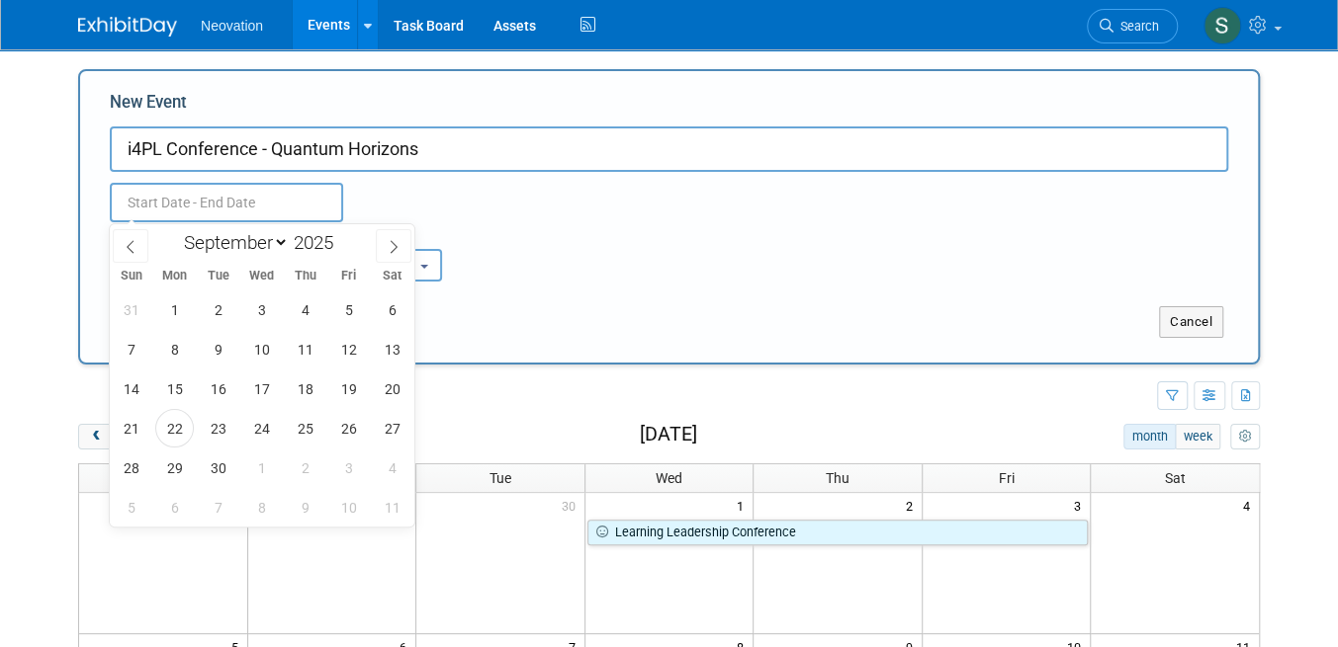
click at [224, 207] on input "text" at bounding box center [226, 203] width 233 height 40
click at [275, 241] on select "January February March April May June July August September October November De…" at bounding box center [232, 242] width 114 height 25
select select "10"
click at [175, 230] on select "January February March April May June July August September October November De…" at bounding box center [232, 242] width 114 height 25
click at [265, 343] on span "5" at bounding box center [261, 349] width 39 height 39
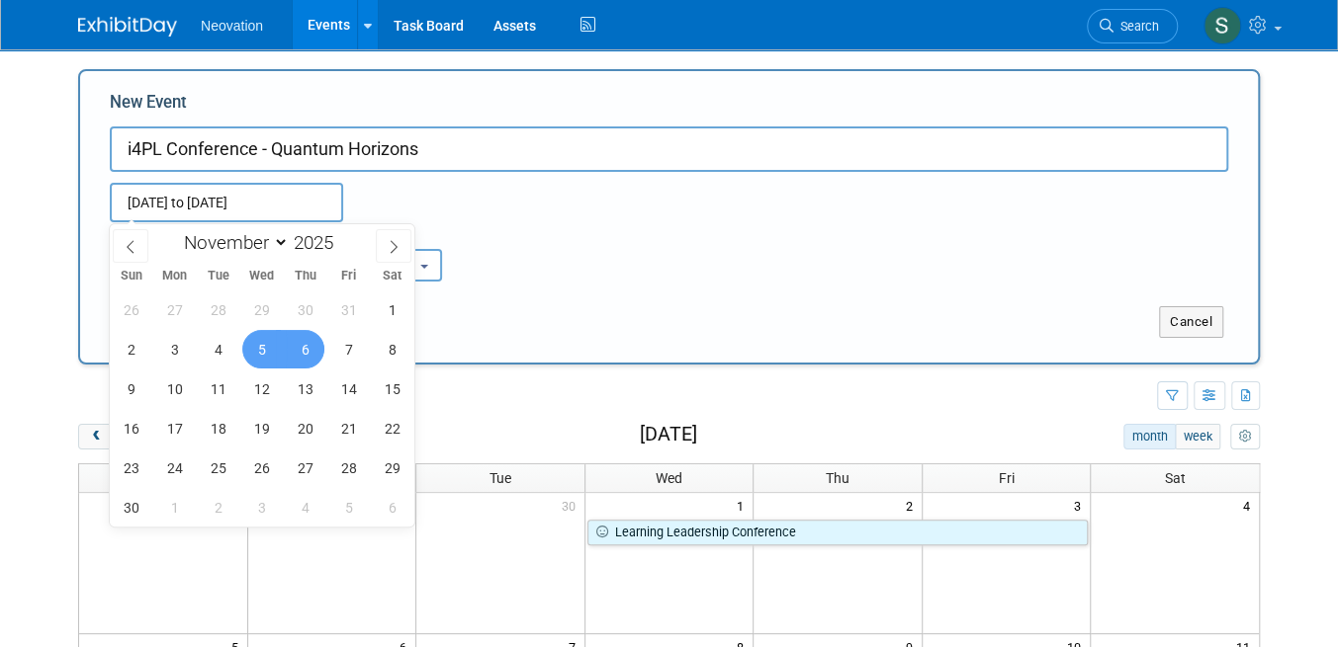
click at [301, 346] on span "6" at bounding box center [305, 349] width 39 height 39
type input "Nov 5, 2025 to Nov 6, 2025"
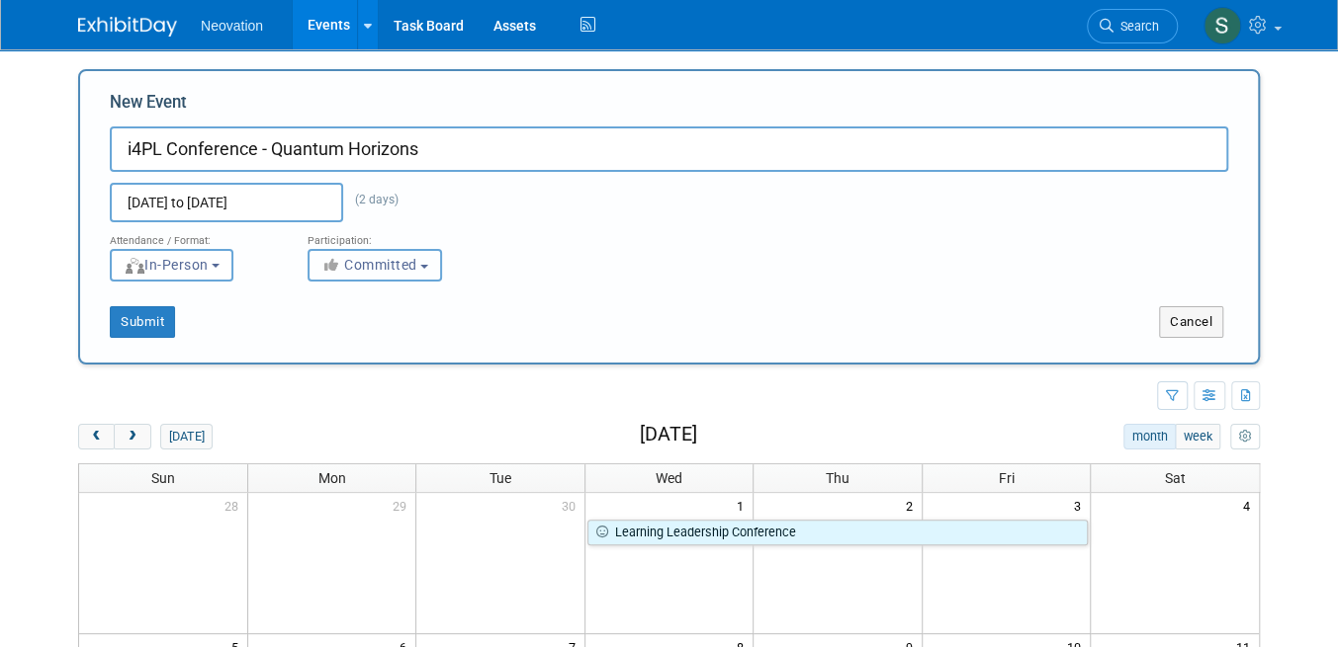
click at [403, 273] on span "Committed" at bounding box center [369, 265] width 96 height 16
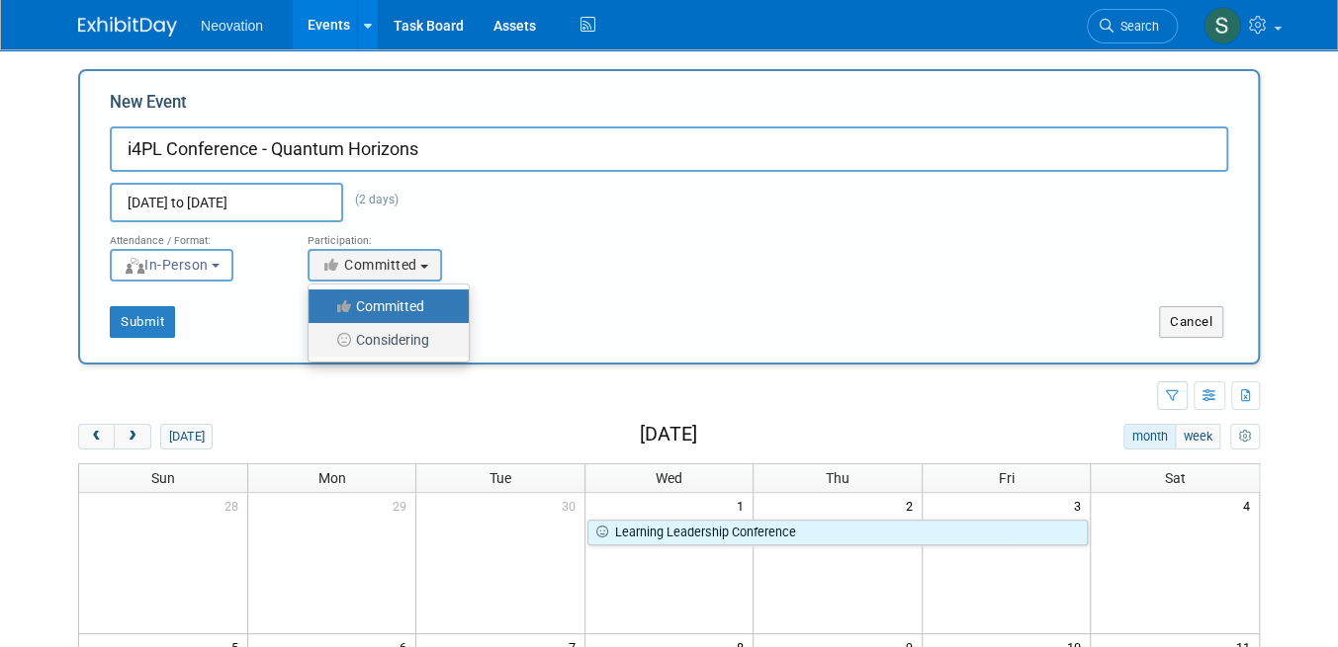
click at [399, 343] on label "Considering" at bounding box center [383, 340] width 130 height 26
click at [326, 343] on input "Considering" at bounding box center [319, 340] width 13 height 13
select select "2"
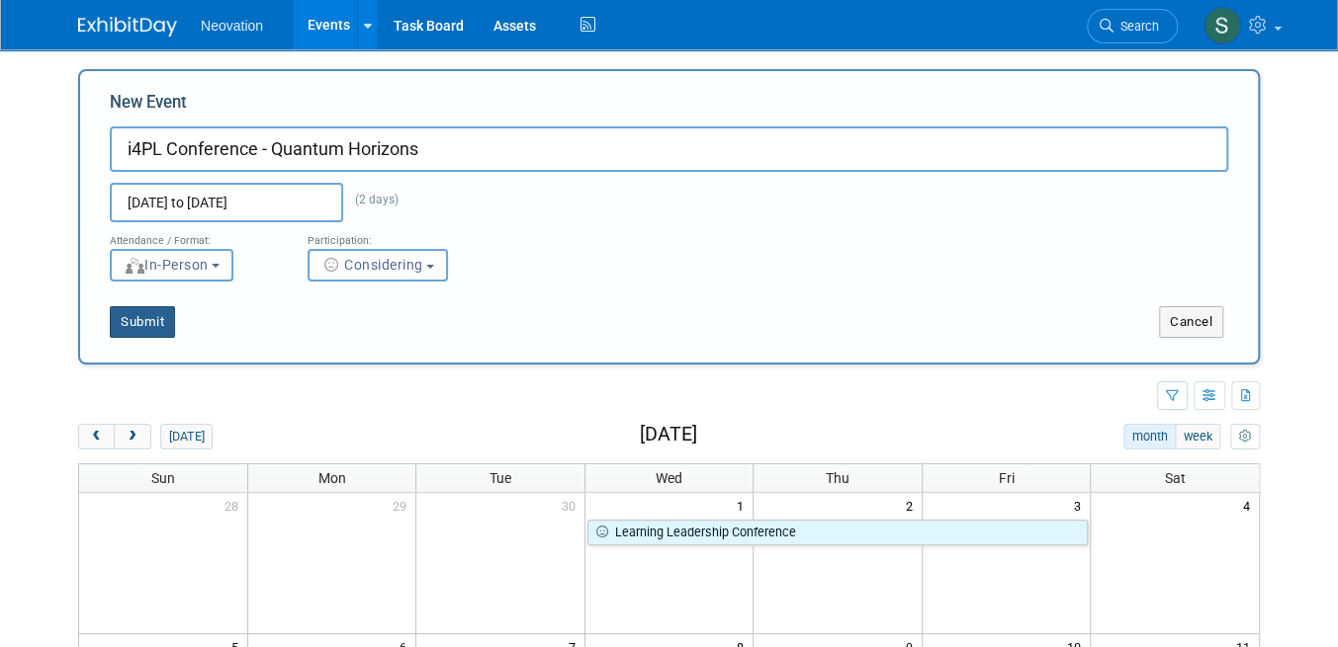
click at [157, 327] on button "Submit" at bounding box center [142, 322] width 65 height 32
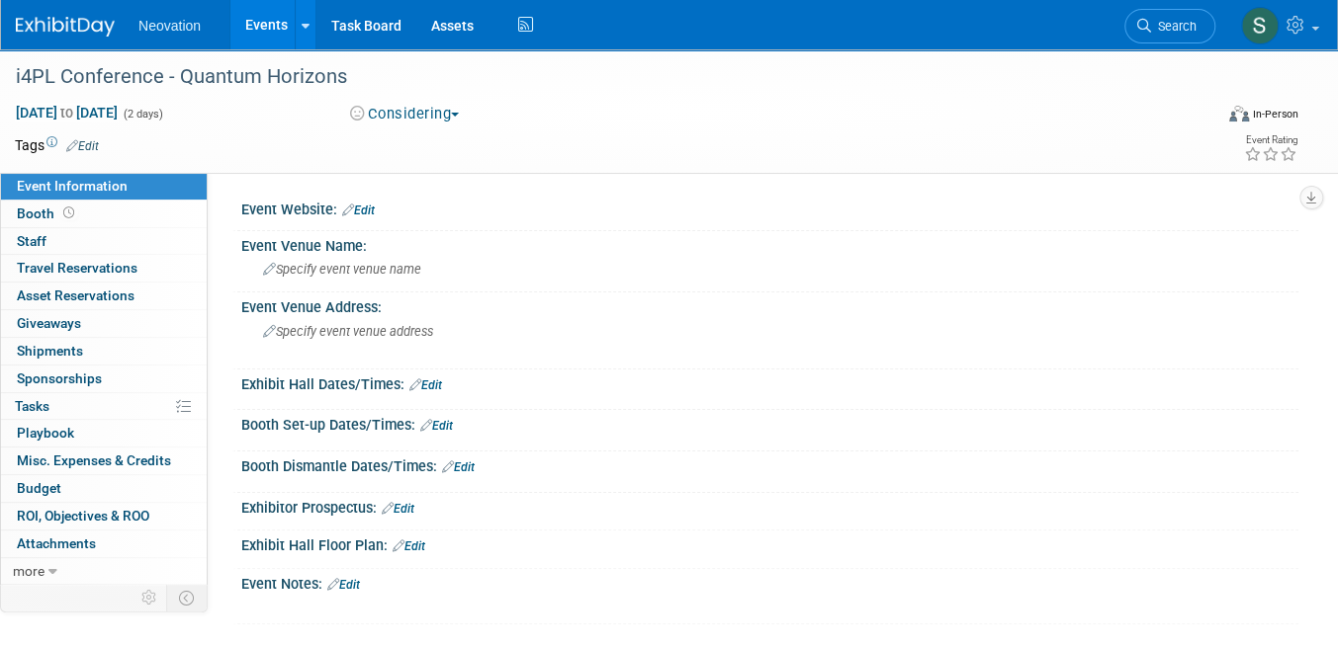
click at [364, 204] on link "Edit" at bounding box center [358, 211] width 33 height 14
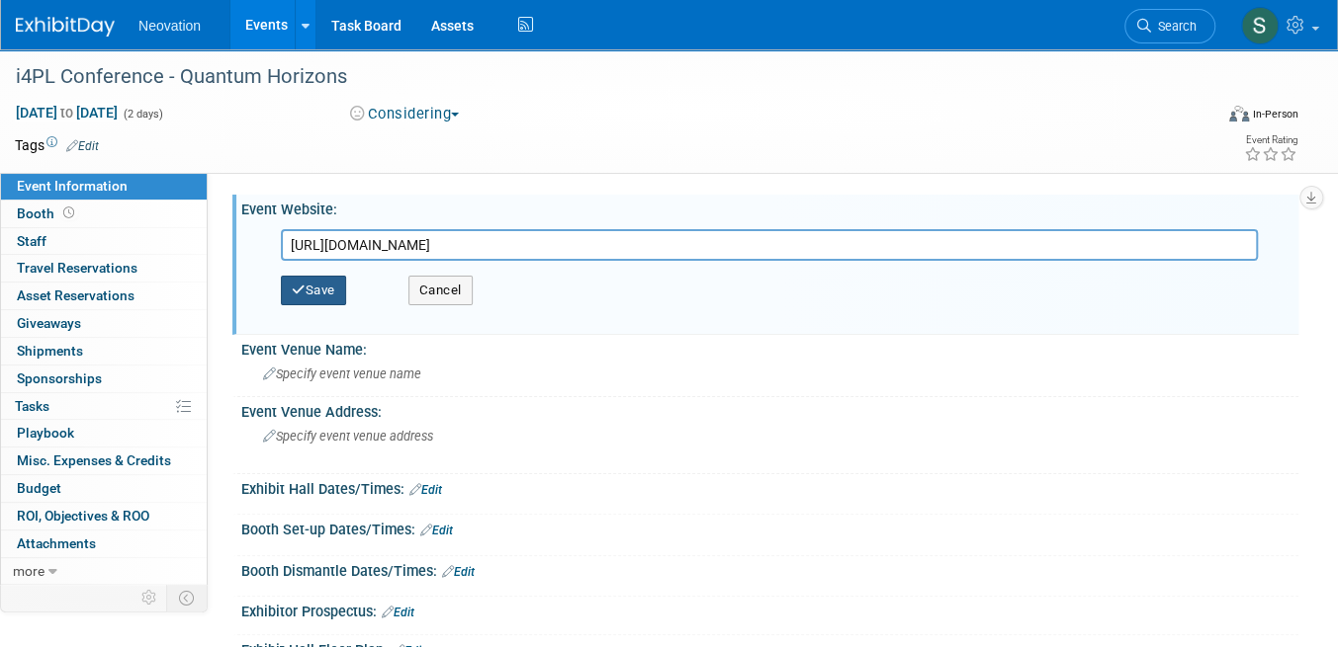
type input "[URL][DOMAIN_NAME]"
click at [325, 289] on button "Save" at bounding box center [313, 291] width 65 height 30
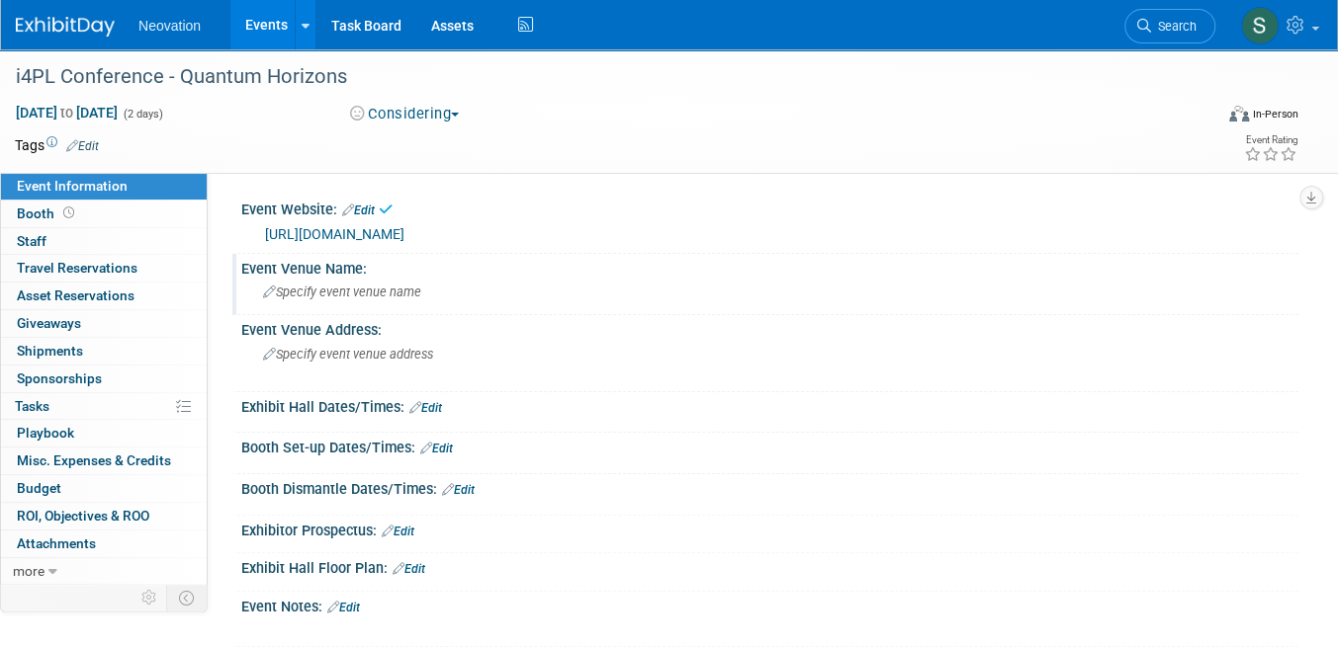
click at [320, 302] on div "Specify event venue name" at bounding box center [769, 292] width 1027 height 31
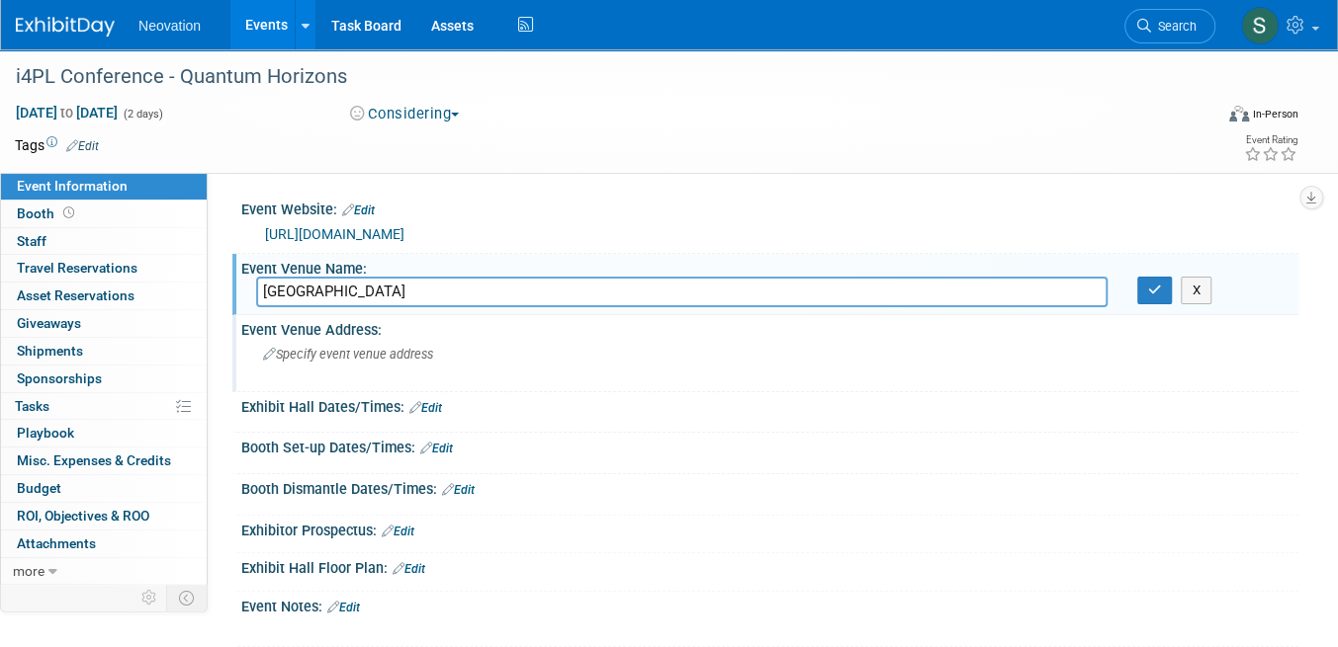
type input "Westin Harbor Castle"
click at [295, 363] on div "Specify event venue address" at bounding box center [461, 361] width 410 height 45
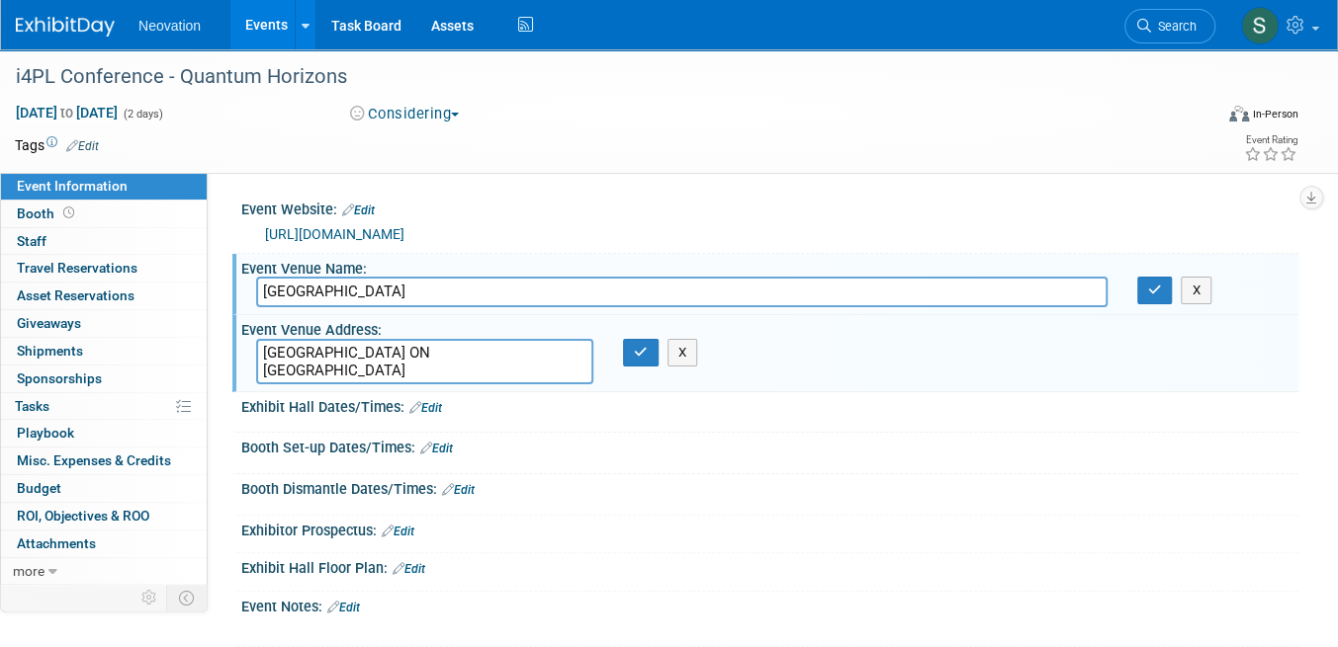
type textarea "Toronto ON Canada"
click at [89, 144] on link "Edit" at bounding box center [82, 146] width 33 height 14
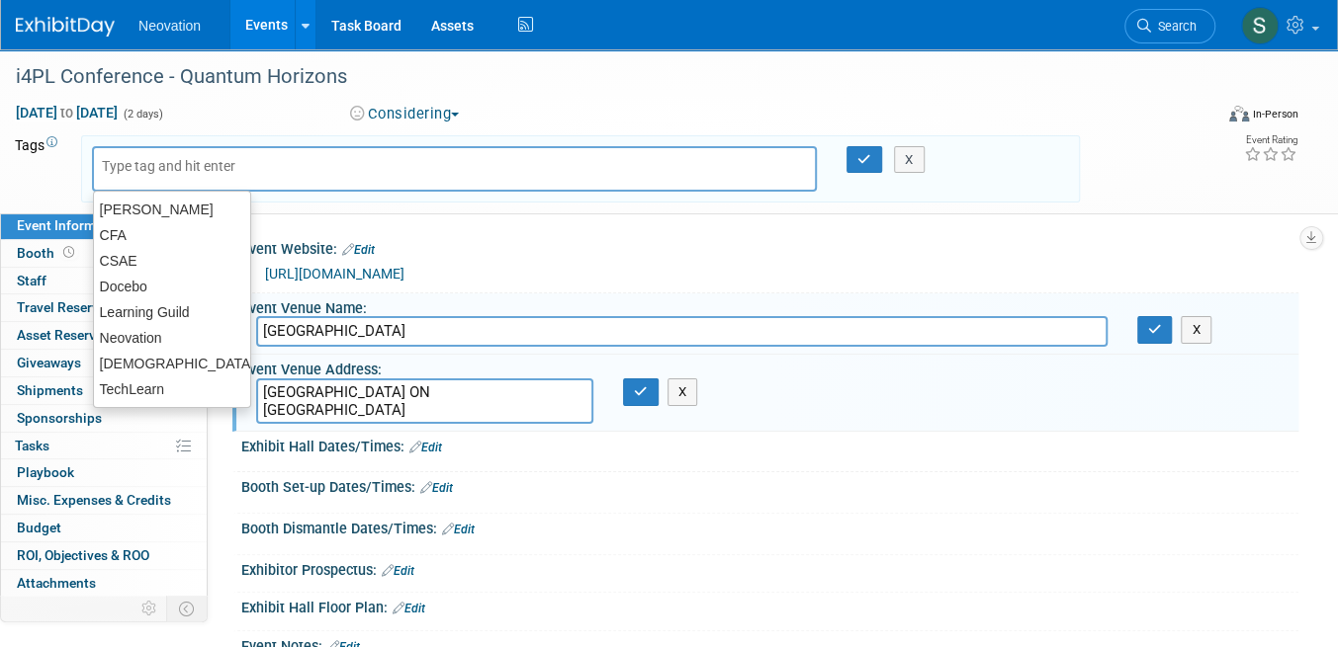
click at [170, 169] on input "text" at bounding box center [181, 166] width 158 height 20
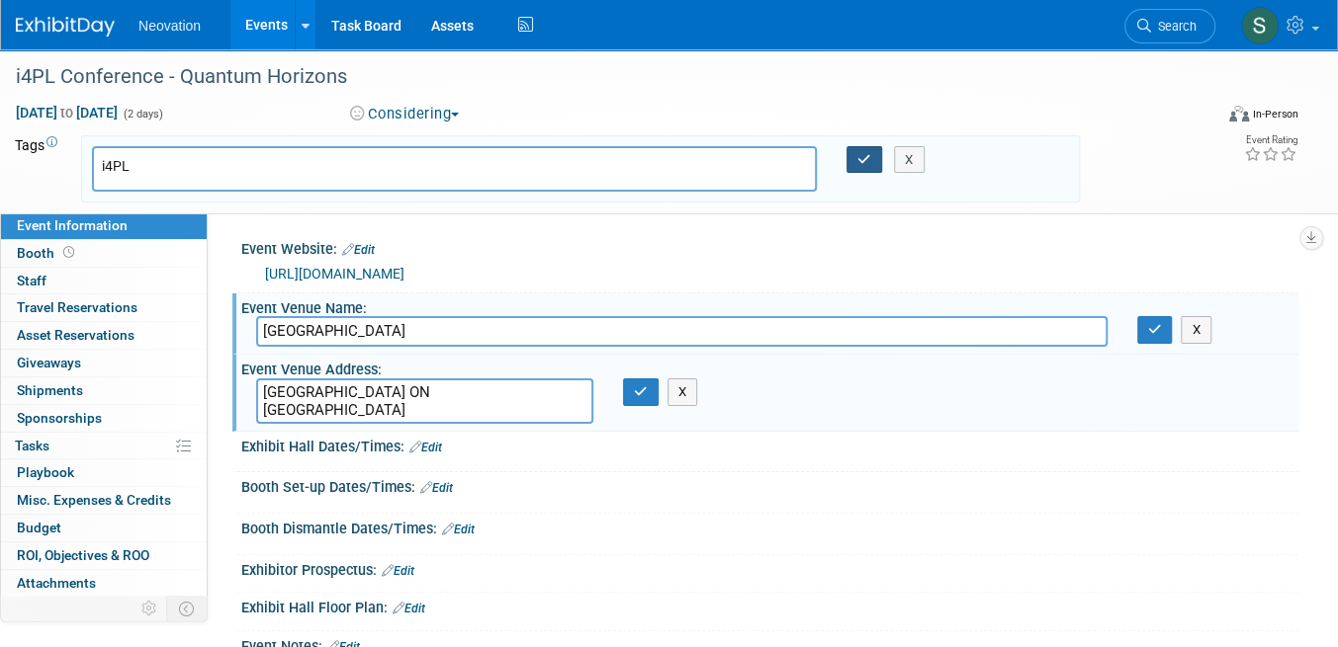
type input "i4PL"
click at [870, 151] on button "button" at bounding box center [864, 160] width 36 height 28
type input "i4PL"
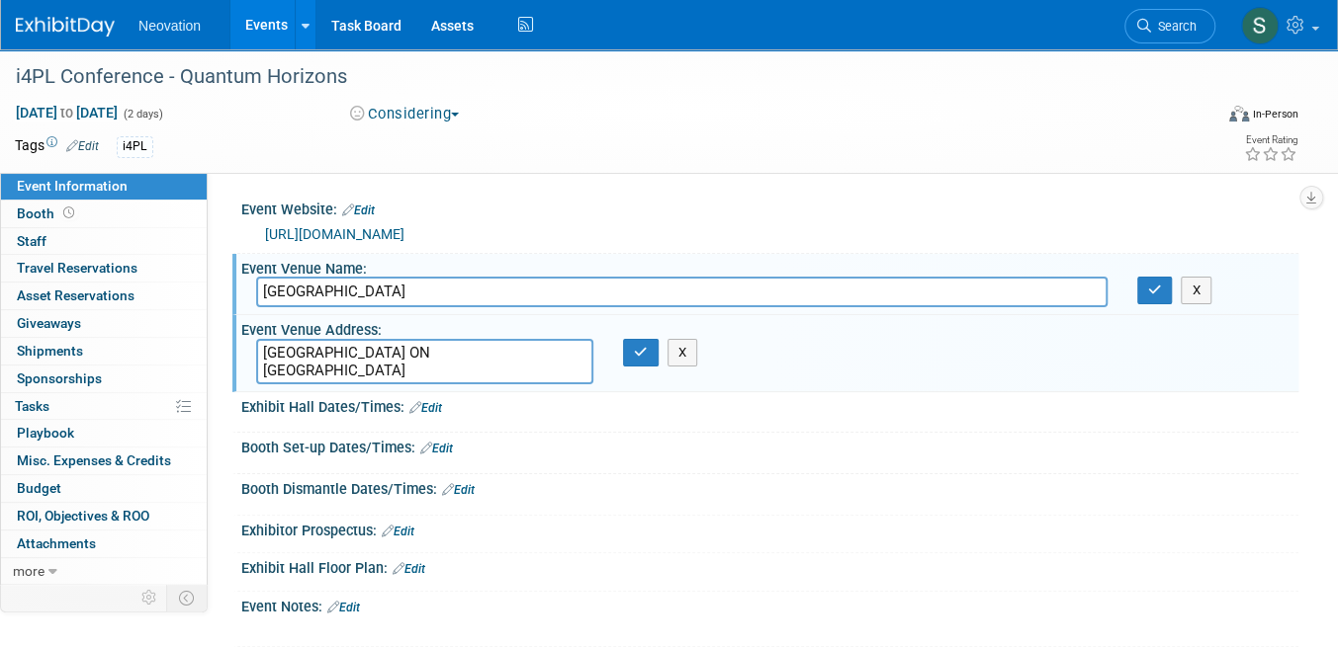
click at [905, 415] on div "Save Changes Cancel" at bounding box center [769, 421] width 1057 height 12
click at [53, 33] on img at bounding box center [65, 27] width 99 height 20
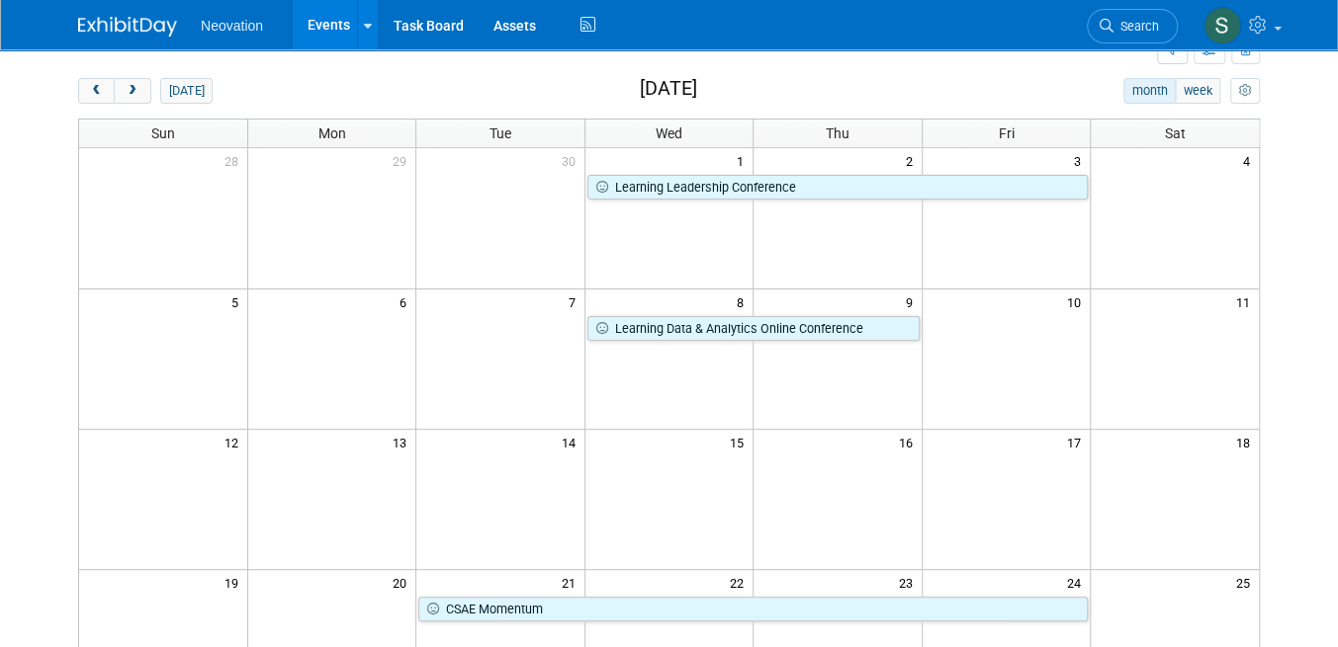
scroll to position [297, 0]
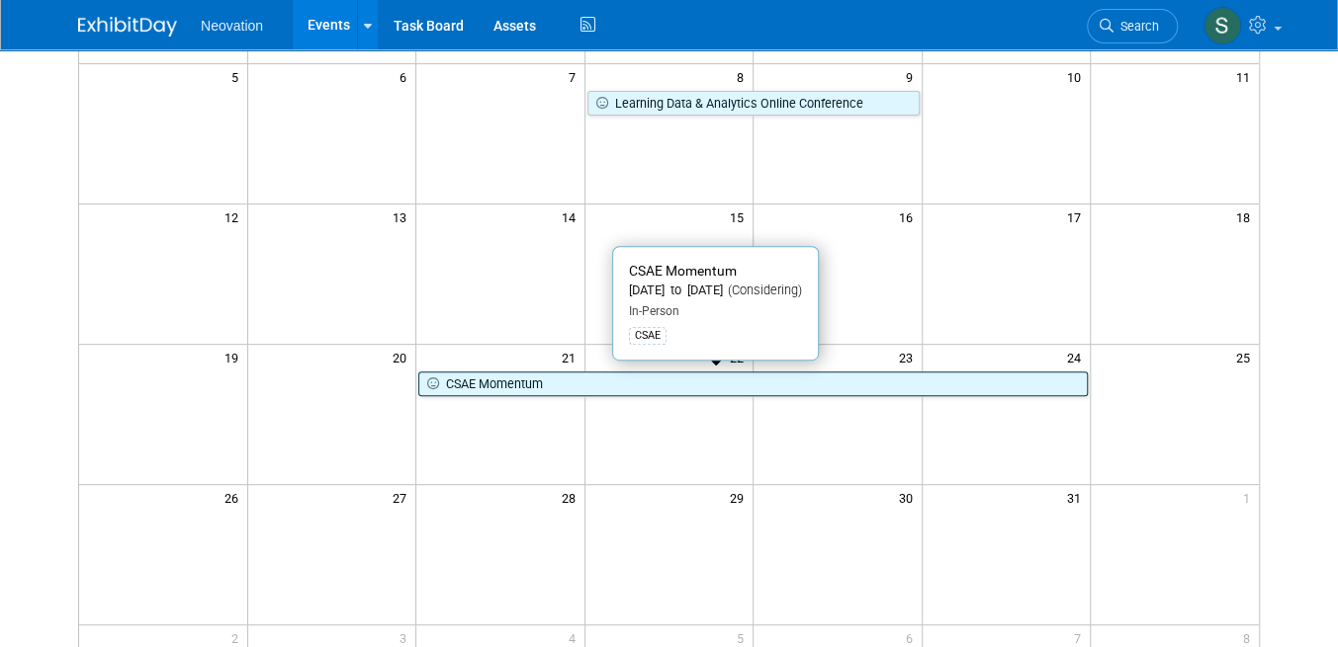
click at [599, 380] on link "CSAE Momentum" at bounding box center [752, 385] width 669 height 26
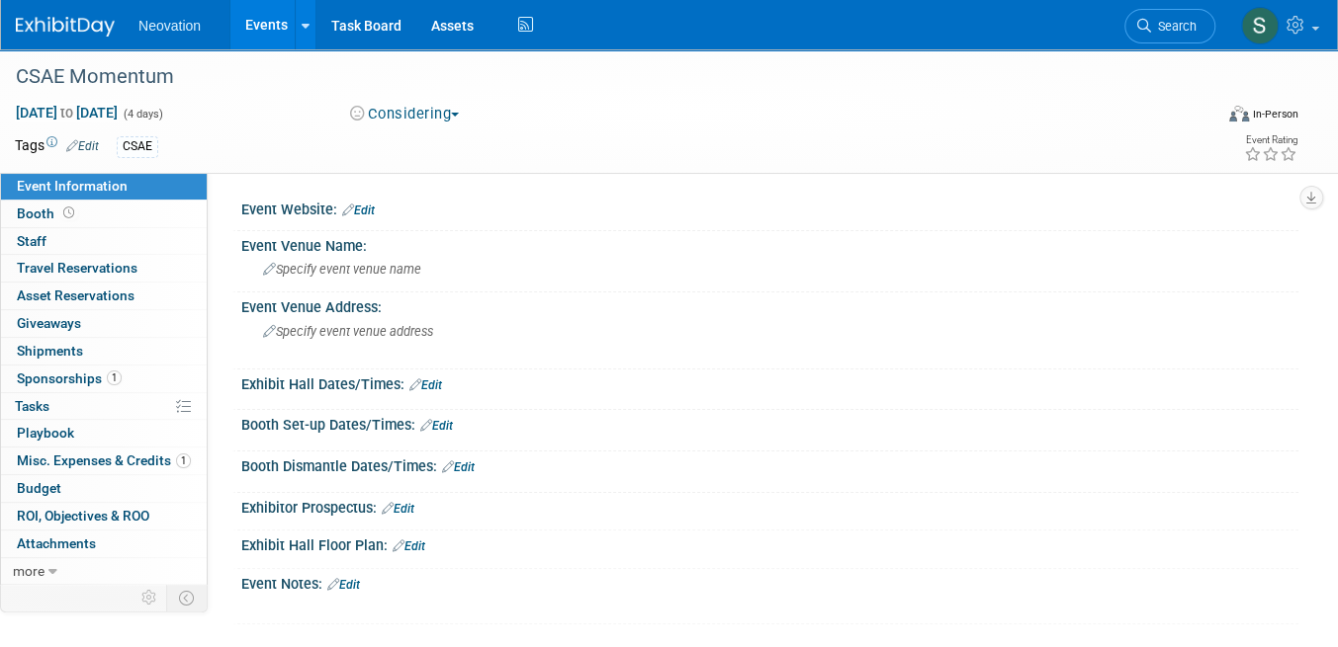
click at [364, 205] on link "Edit" at bounding box center [358, 211] width 33 height 14
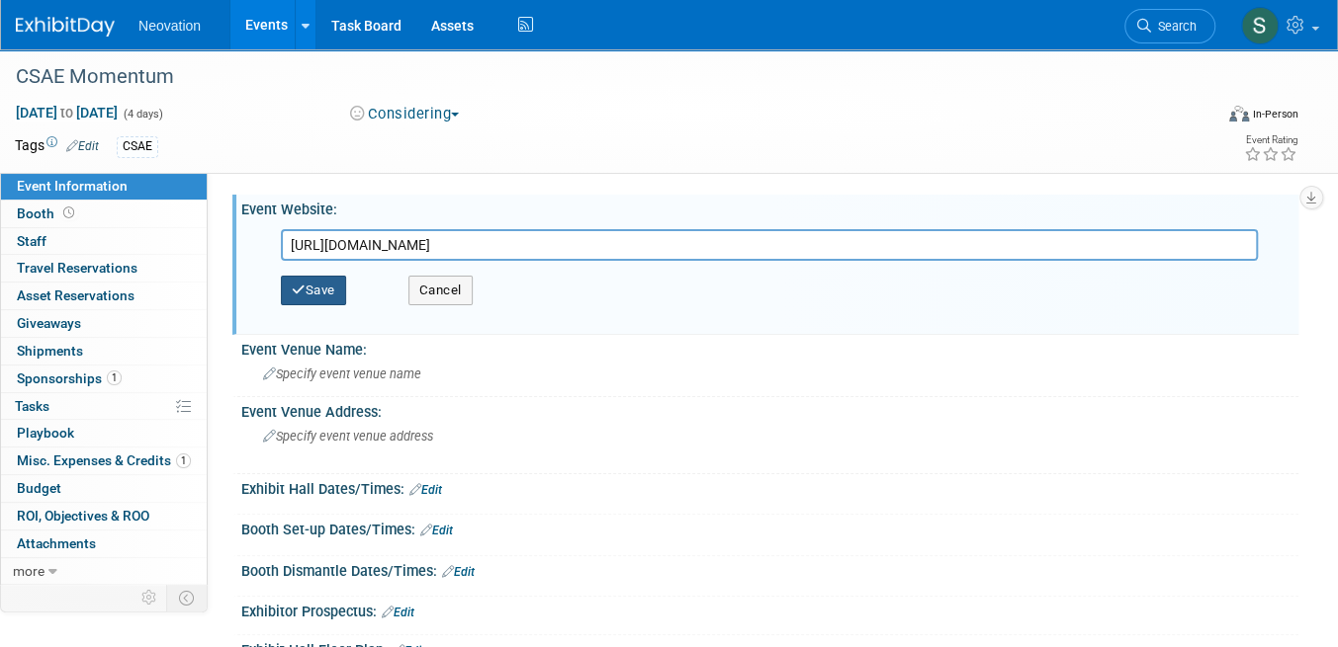
type input "[URL][DOMAIN_NAME]"
click at [324, 286] on button "Save" at bounding box center [313, 291] width 65 height 30
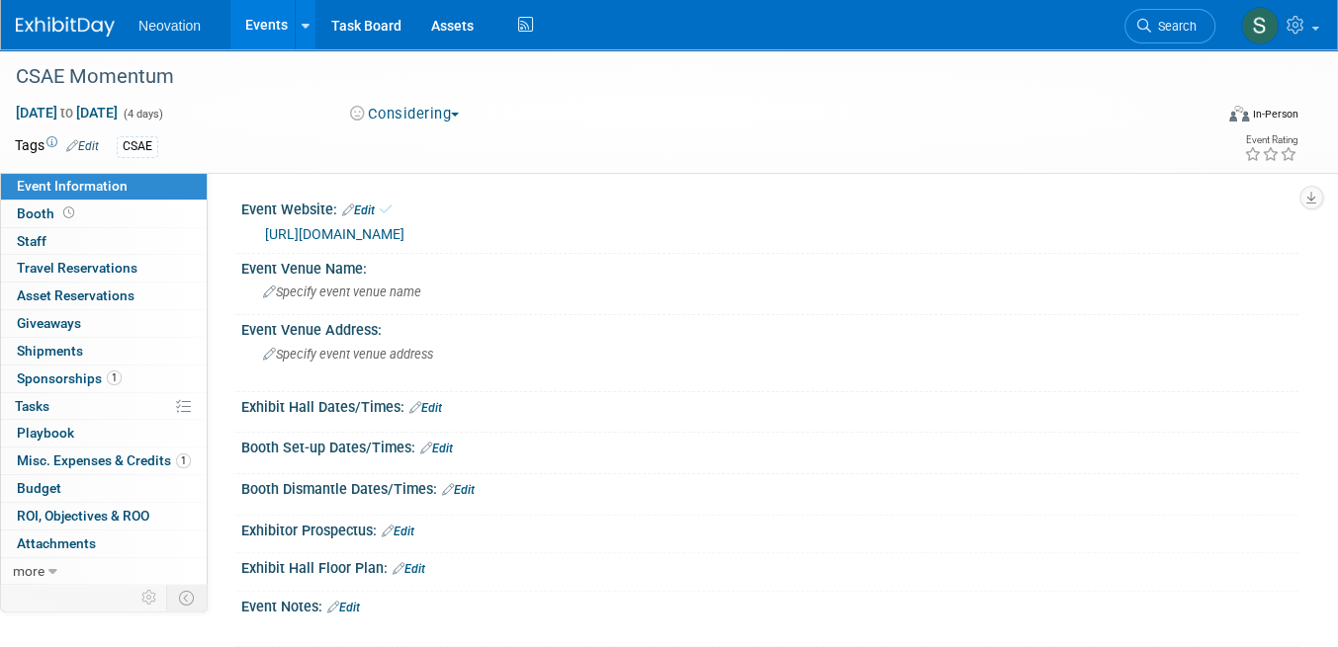
drag, startPoint x: 594, startPoint y: 144, endPoint x: 556, endPoint y: 102, distance: 57.4
click at [594, 143] on div "CSAE" at bounding box center [598, 147] width 963 height 22
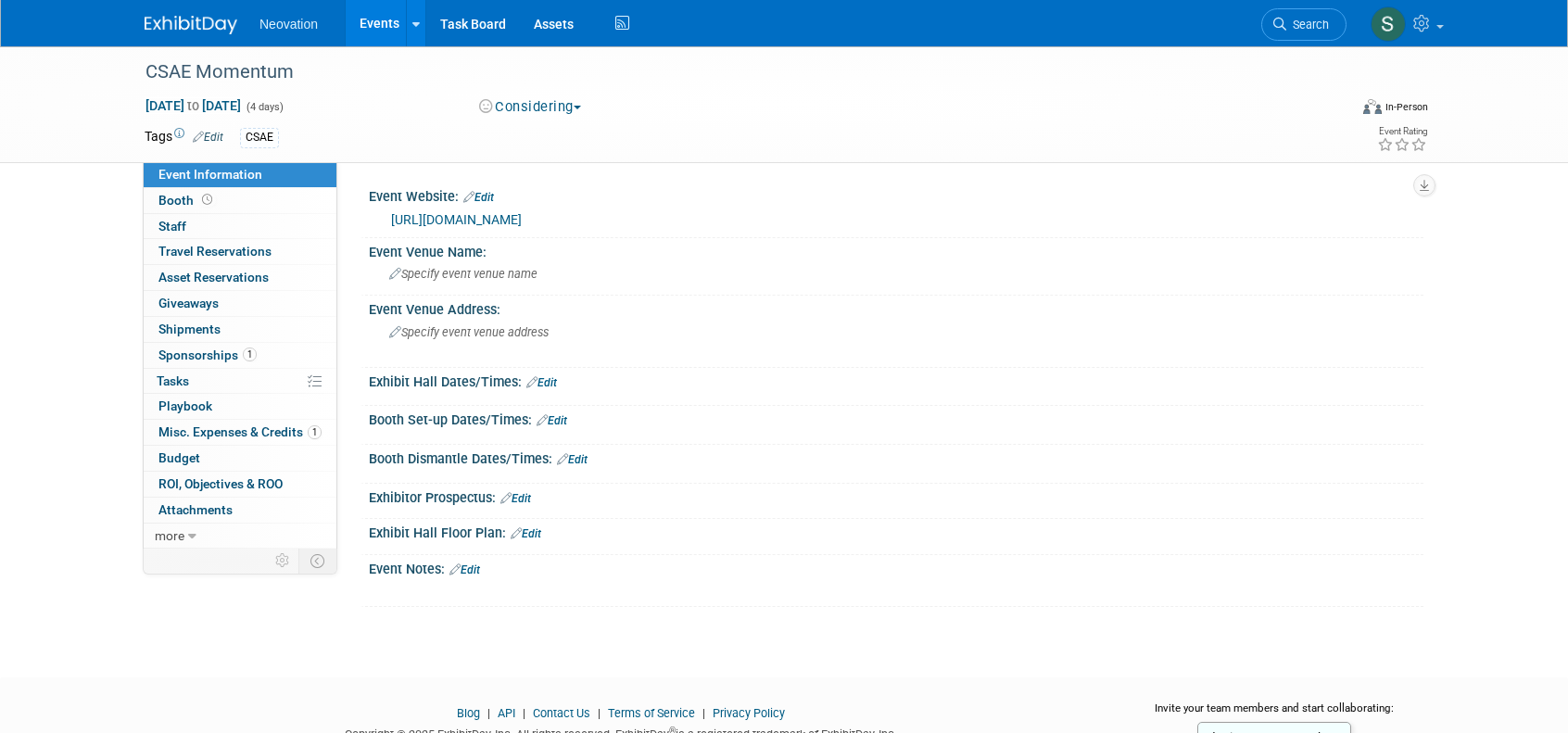
click at [273, 30] on span "Neovation" at bounding box center [289, 24] width 58 height 15
click at [184, 20] on img at bounding box center [190, 25] width 93 height 19
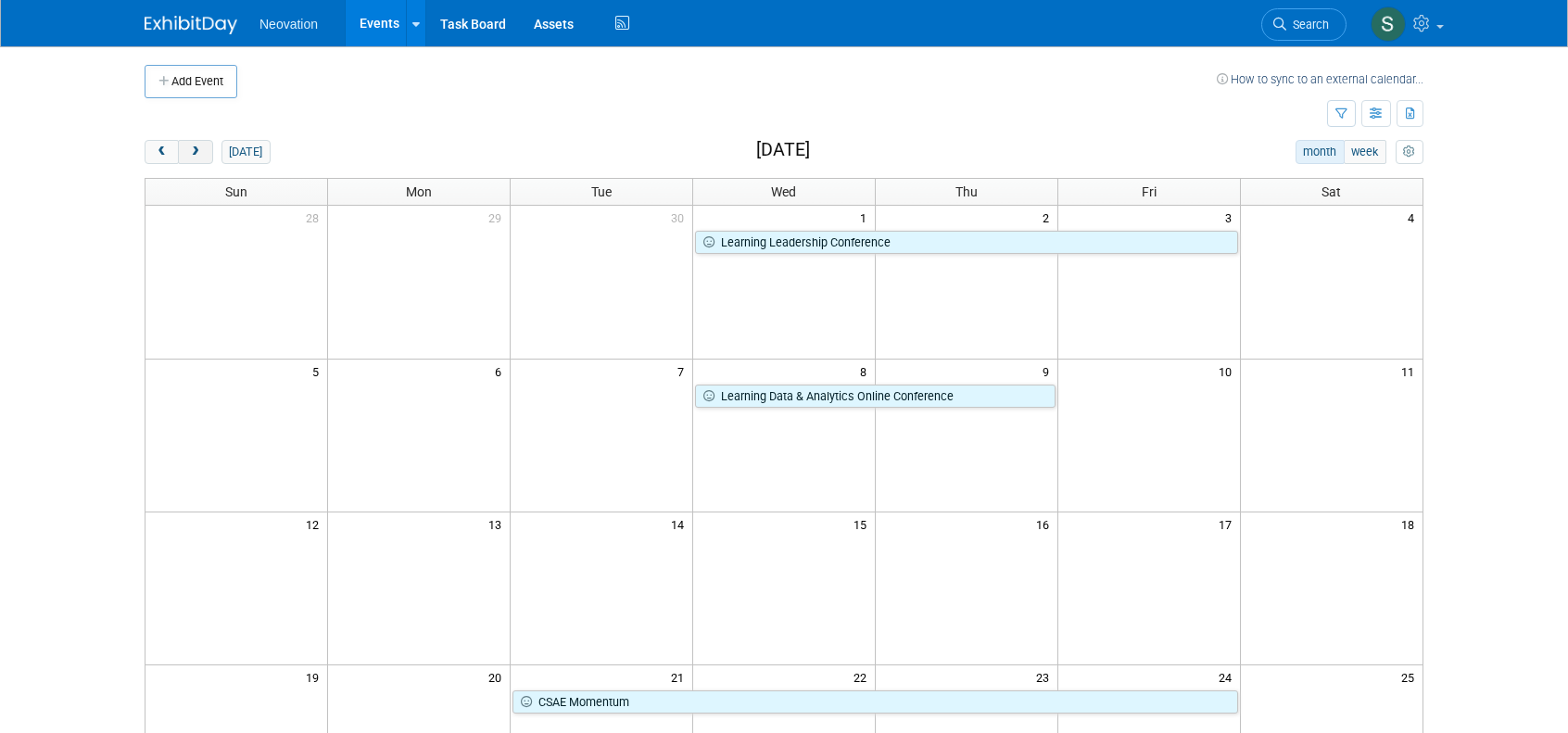
click at [192, 149] on span "next" at bounding box center [195, 152] width 14 height 12
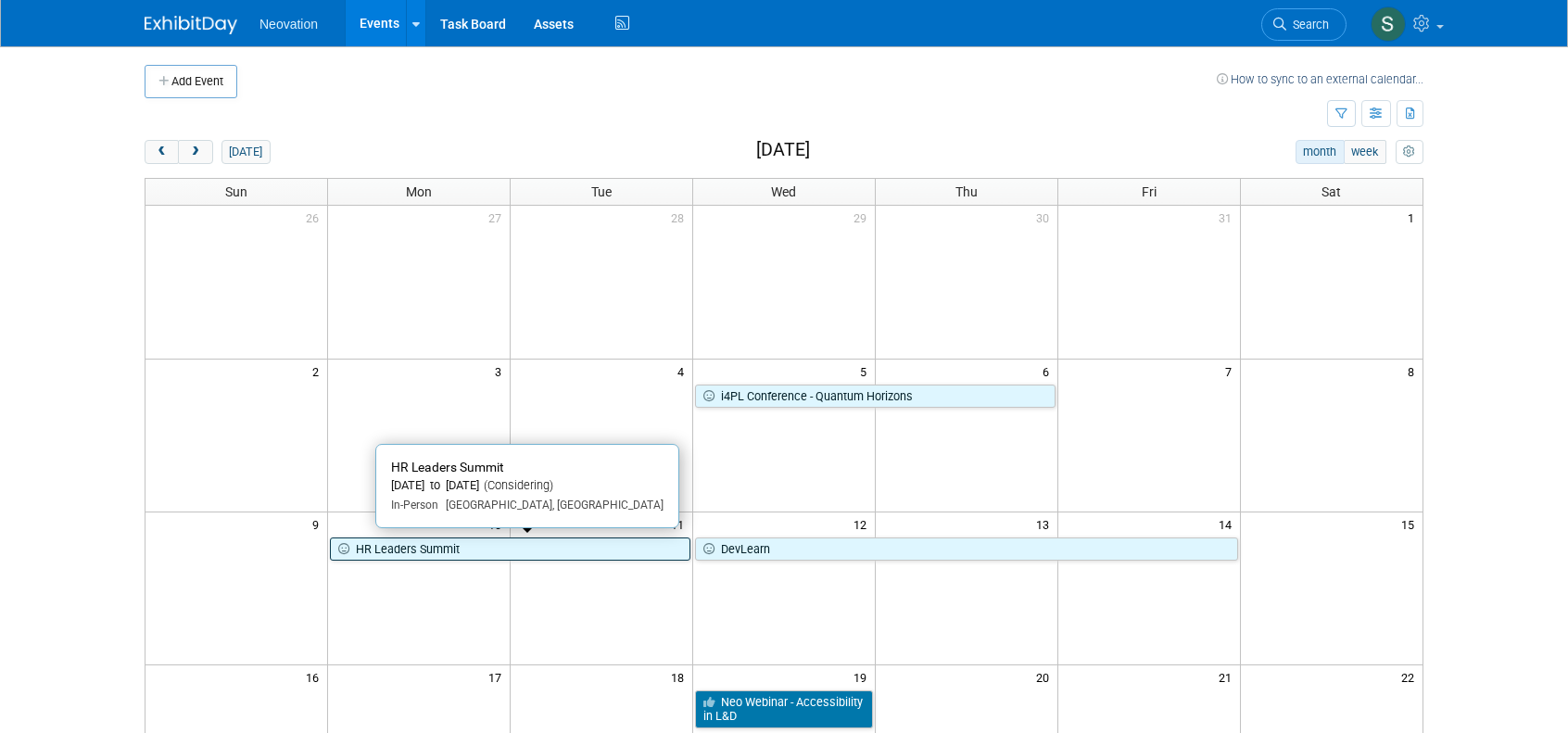
click at [404, 542] on link "HR Leaders Summit" at bounding box center [510, 549] width 361 height 24
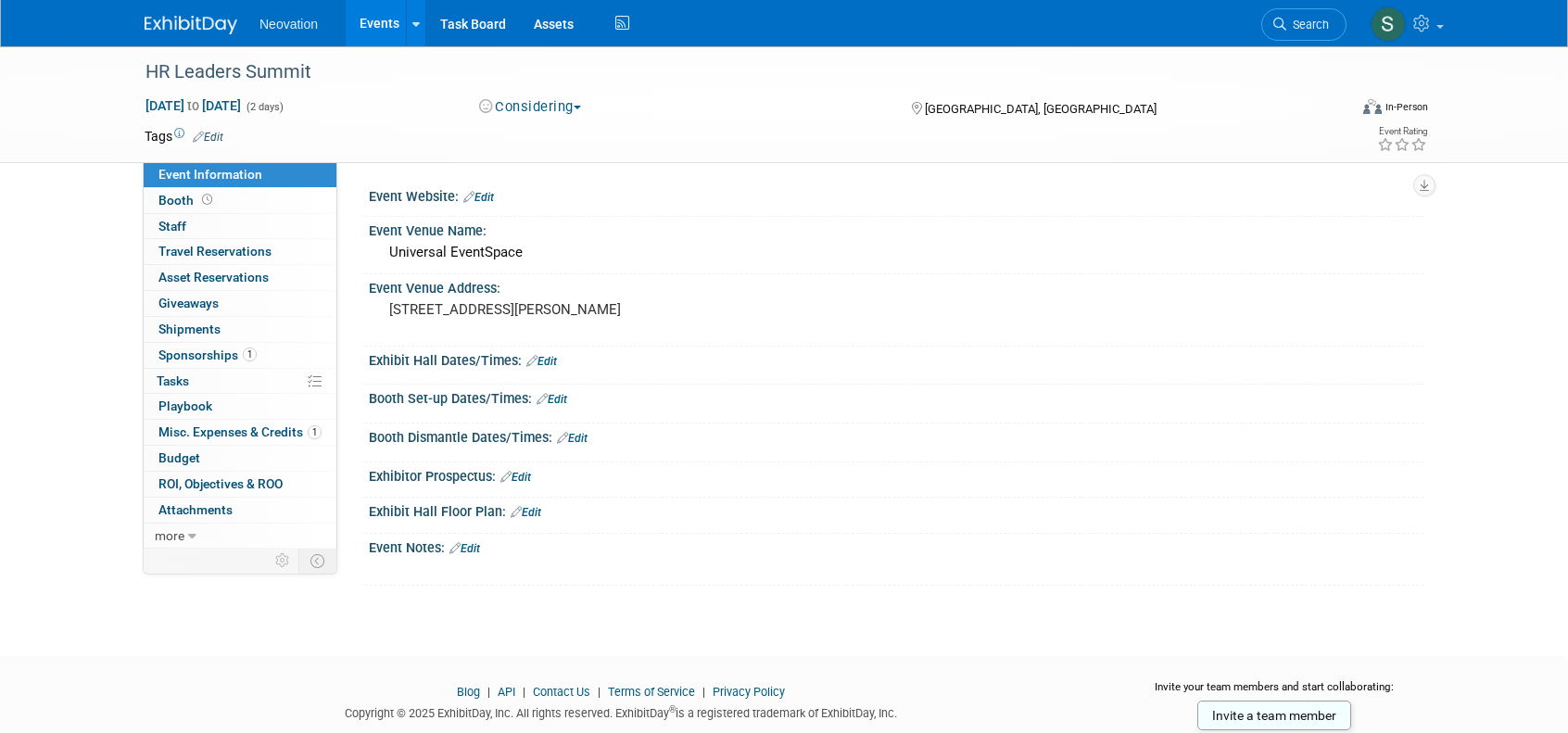
click at [483, 196] on link "Edit" at bounding box center [478, 198] width 31 height 13
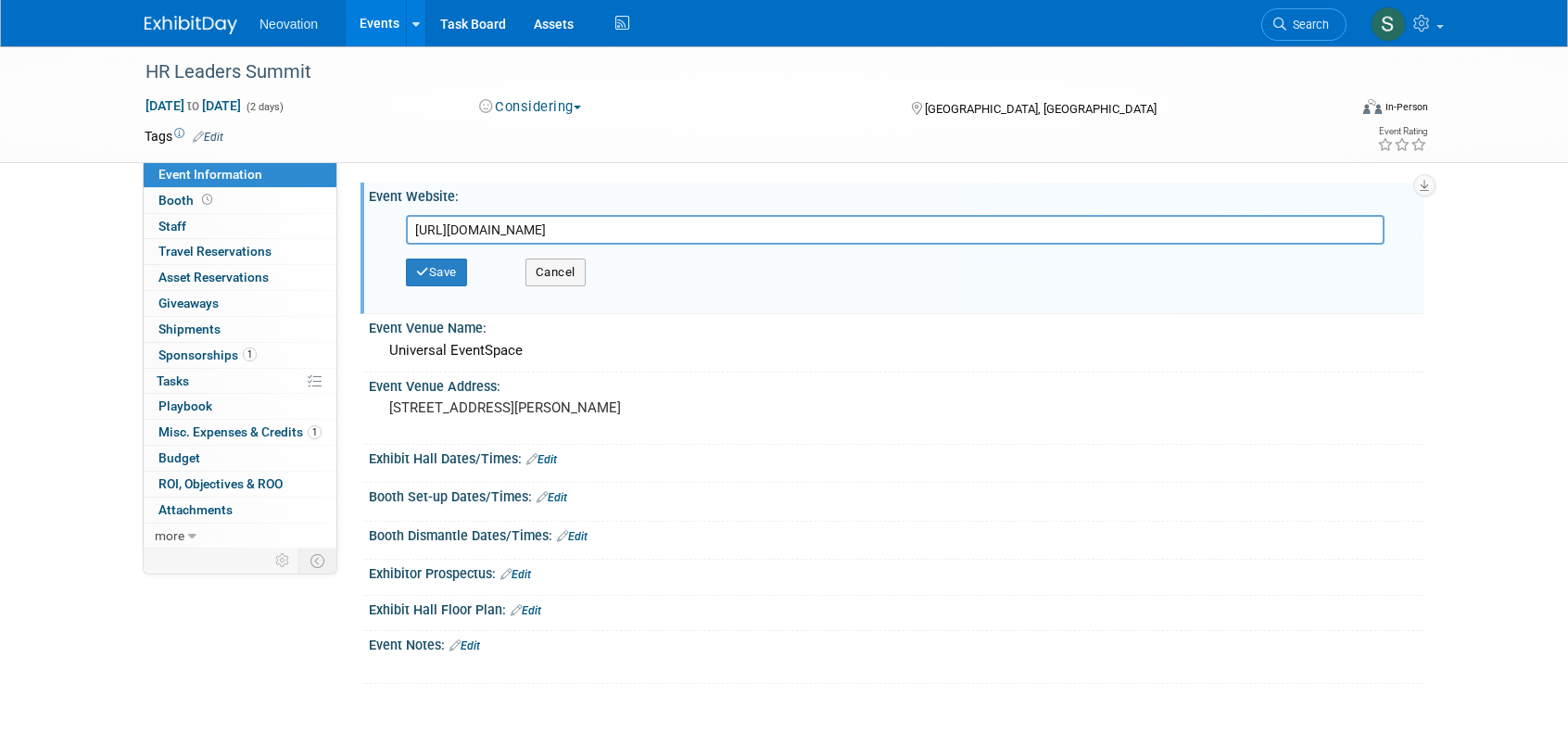
drag, startPoint x: 567, startPoint y: 231, endPoint x: 1407, endPoint y: 177, distance: 841.7
click at [1407, 177] on div "Event Website: Edit [URL][DOMAIN_NAME] Save Cancel Event Venue Name: Universal …" at bounding box center [880, 353] width 1086 height 382
type input "[URL][DOMAIN_NAME]"
click at [436, 270] on button "Save" at bounding box center [436, 273] width 61 height 28
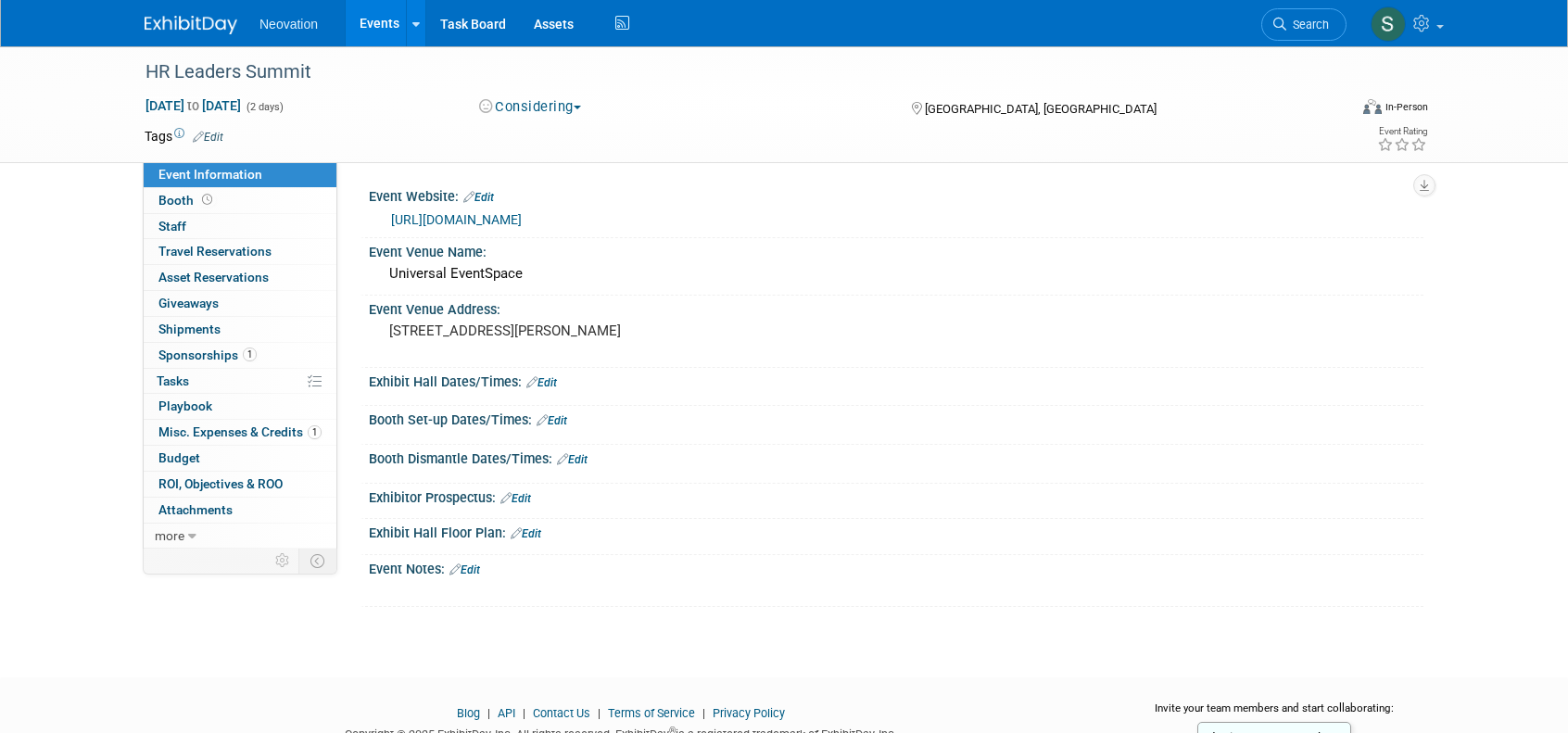
click at [173, 19] on img at bounding box center [190, 25] width 93 height 19
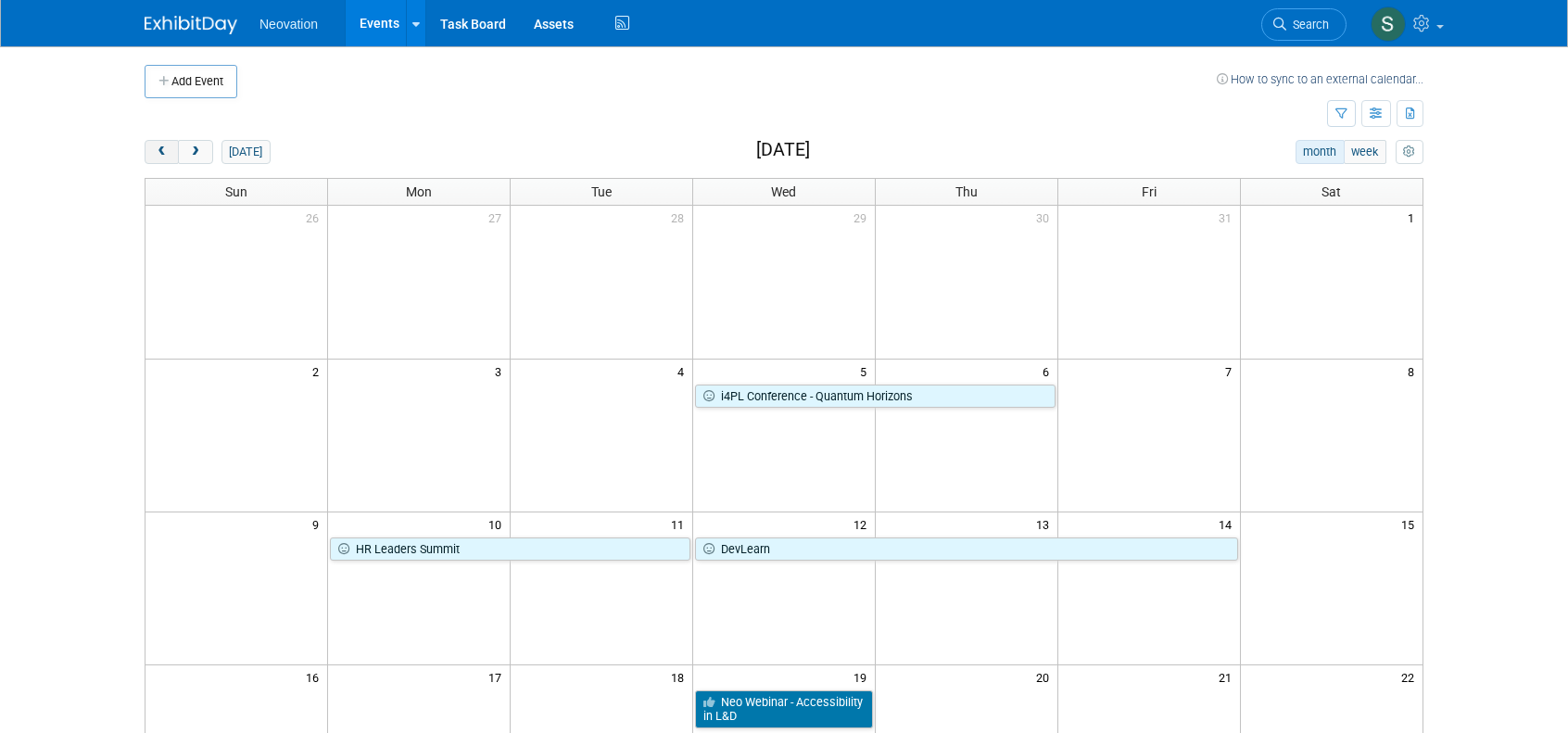
click at [162, 148] on span "prev" at bounding box center [161, 152] width 14 height 12
